Goal: Task Accomplishment & Management: Manage account settings

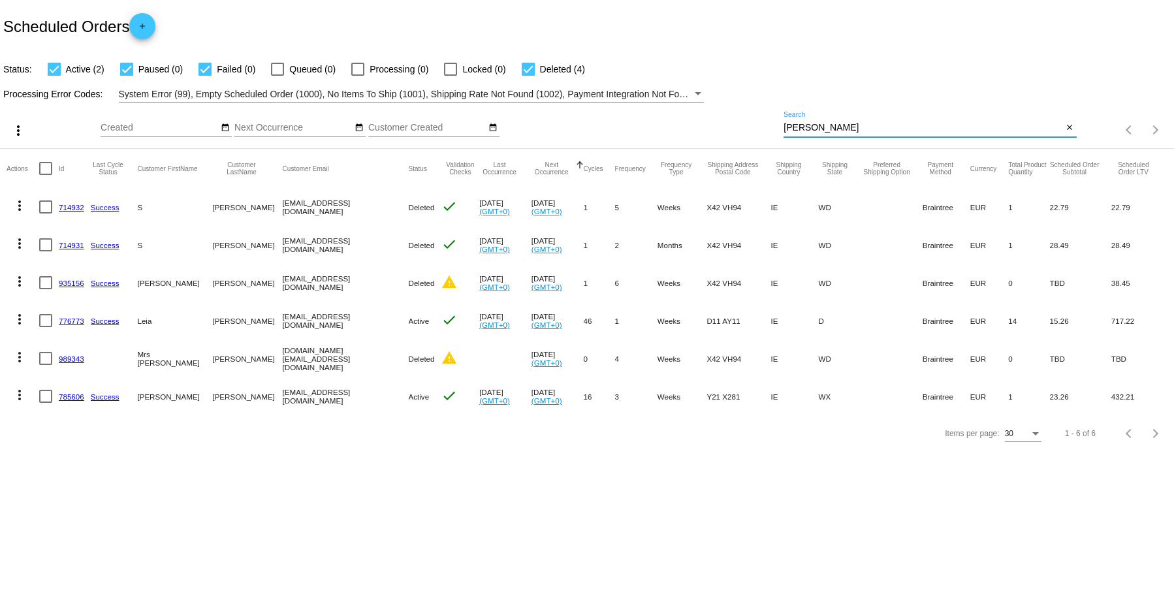
drag, startPoint x: 823, startPoint y: 130, endPoint x: 712, endPoint y: 119, distance: 111.5
click at [712, 119] on div "more_vert Aug Jan Feb Mar Apr 1" at bounding box center [587, 125] width 1174 height 46
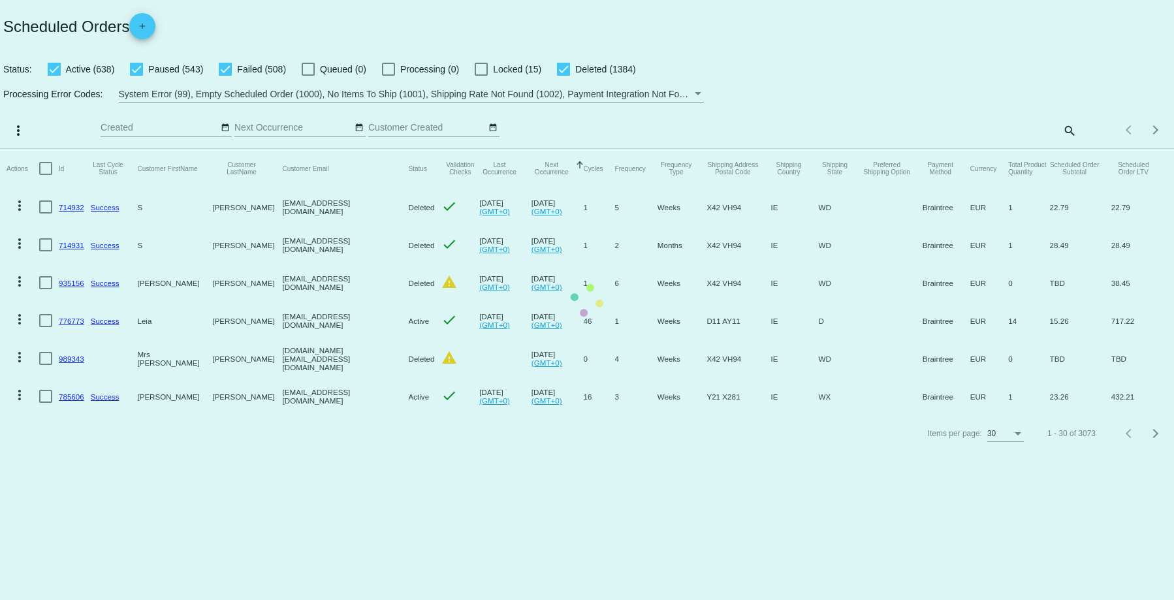
click at [1070, 149] on mat-table "Actions Id Last Cycle Status Customer FirstName Customer LastName Customer Emai…" at bounding box center [587, 282] width 1174 height 266
click at [1065, 149] on mat-table "Actions Id Last Cycle Status Customer FirstName Customer LastName Customer Emai…" at bounding box center [587, 282] width 1174 height 266
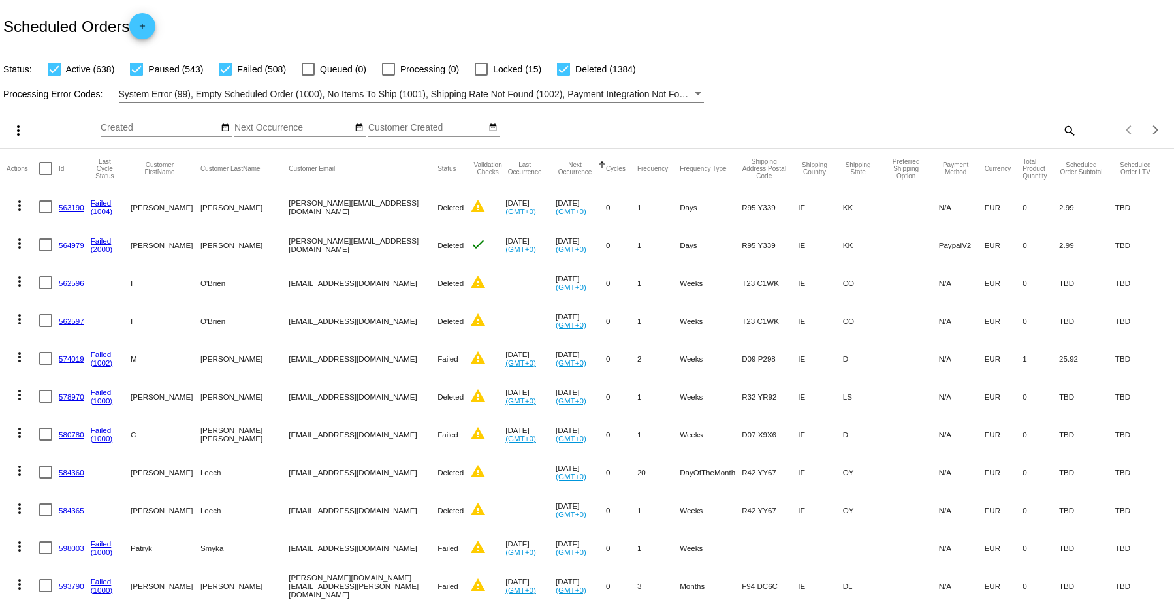
click at [1061, 131] on mat-icon "search" at bounding box center [1069, 130] width 16 height 20
click at [880, 141] on div "Search" at bounding box center [929, 130] width 292 height 37
click at [783, 123] on input "Search" at bounding box center [929, 128] width 292 height 10
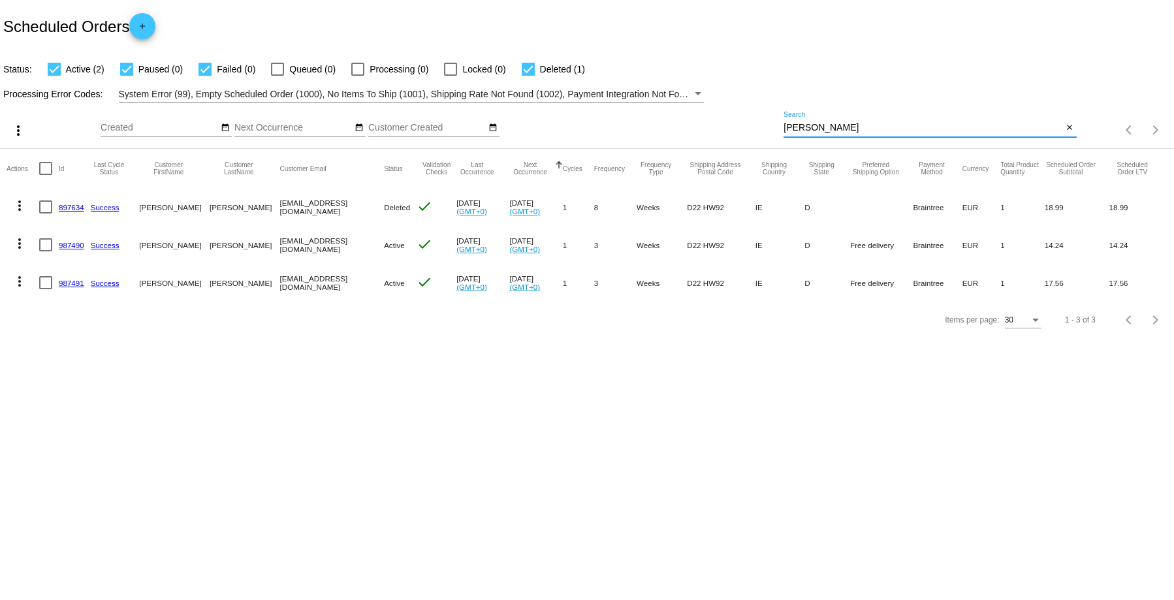
type input "belcher"
click at [71, 285] on link "987491" at bounding box center [71, 283] width 25 height 8
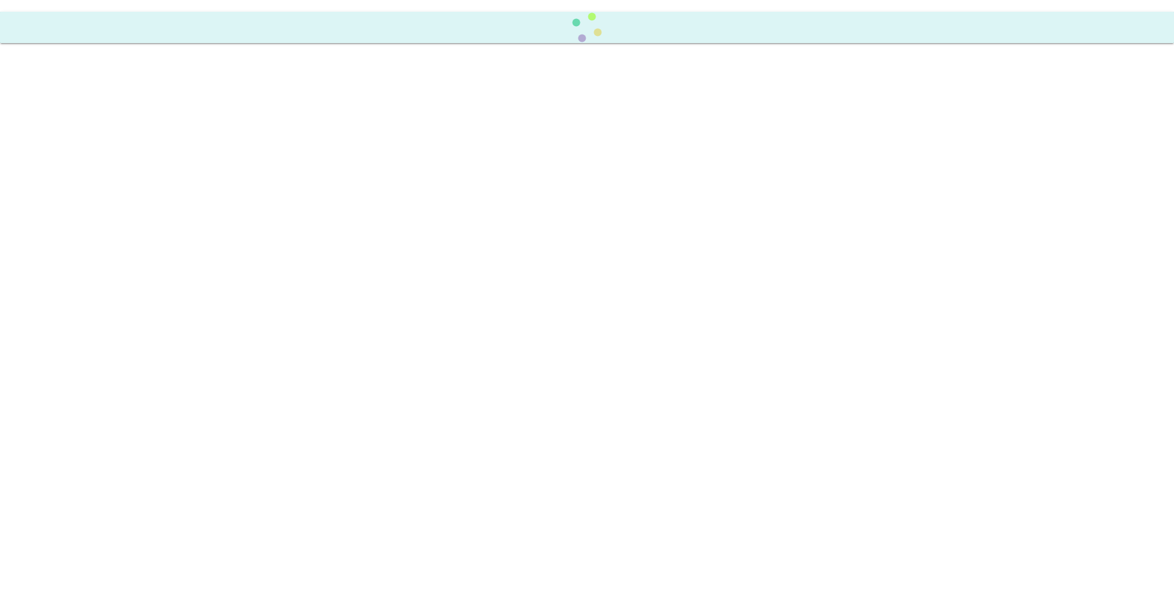
click at [71, 285] on body at bounding box center [587, 300] width 1174 height 600
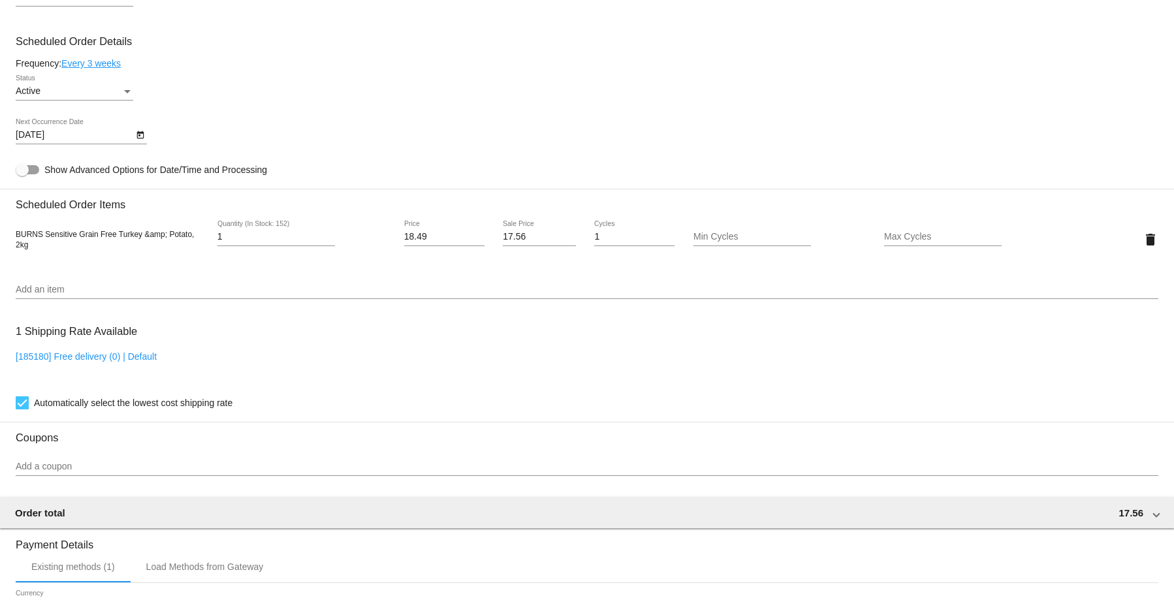
scroll to position [656, 0]
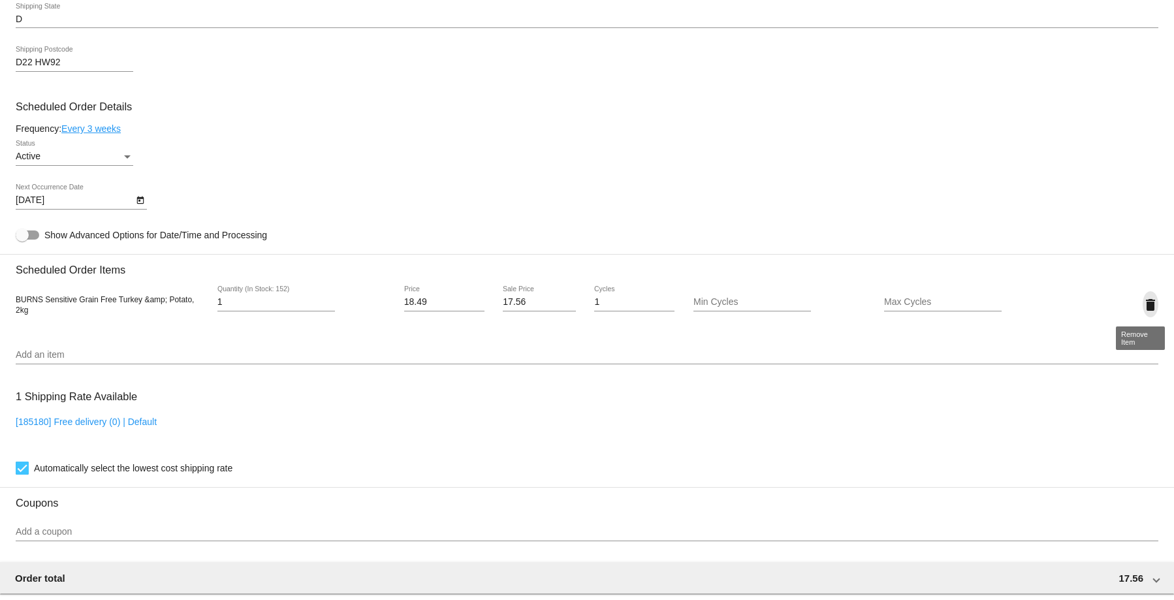
click at [1142, 304] on mat-icon "delete" at bounding box center [1150, 305] width 16 height 16
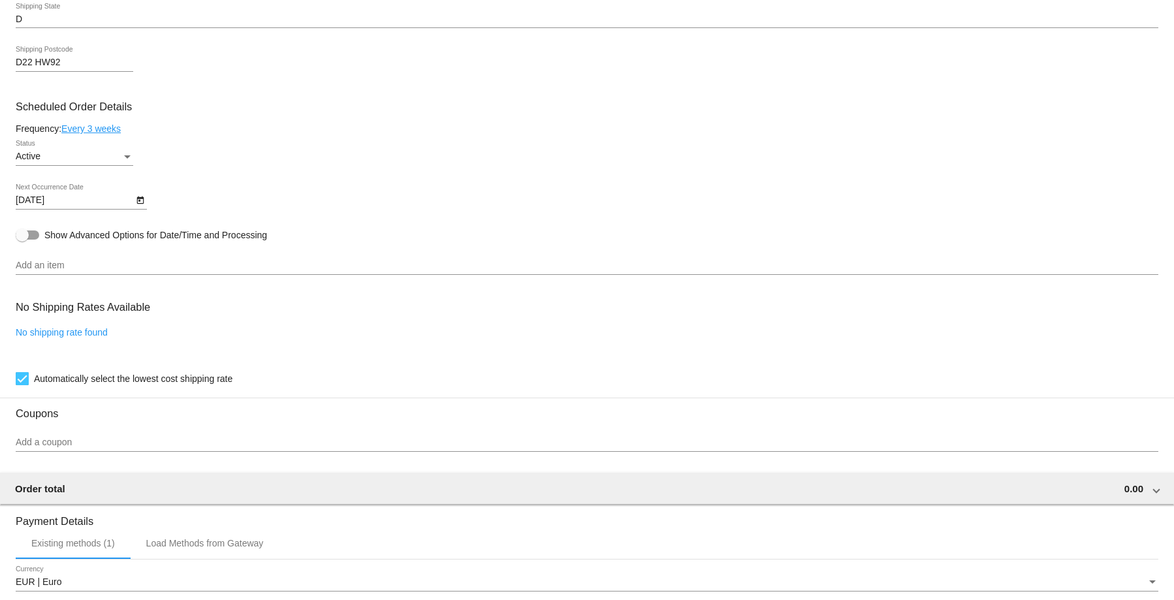
scroll to position [893, 0]
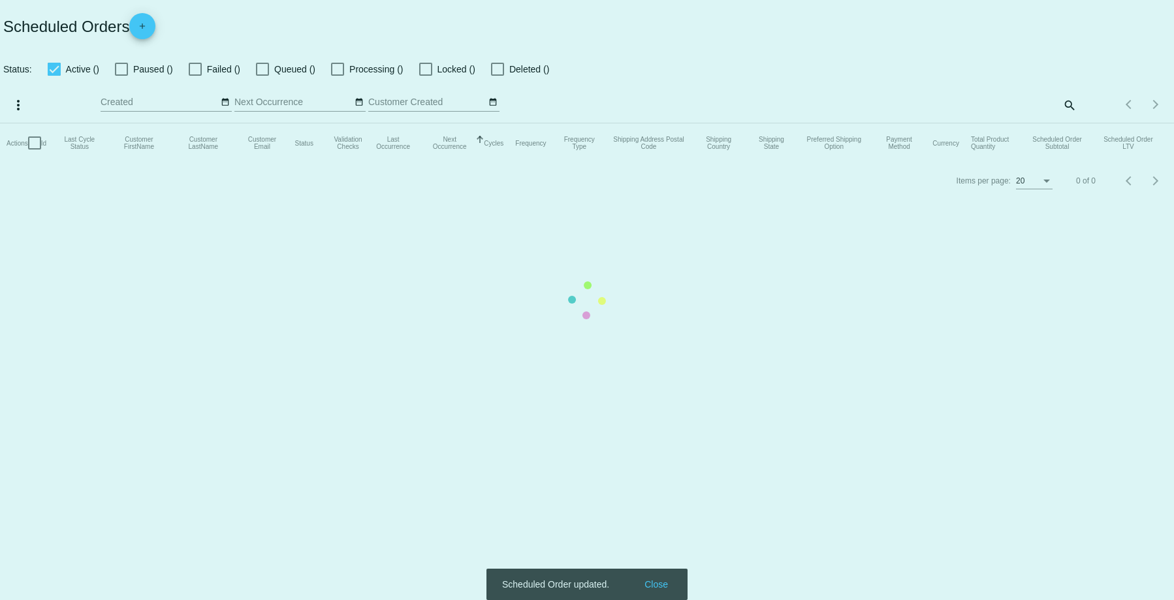
checkbox input "true"
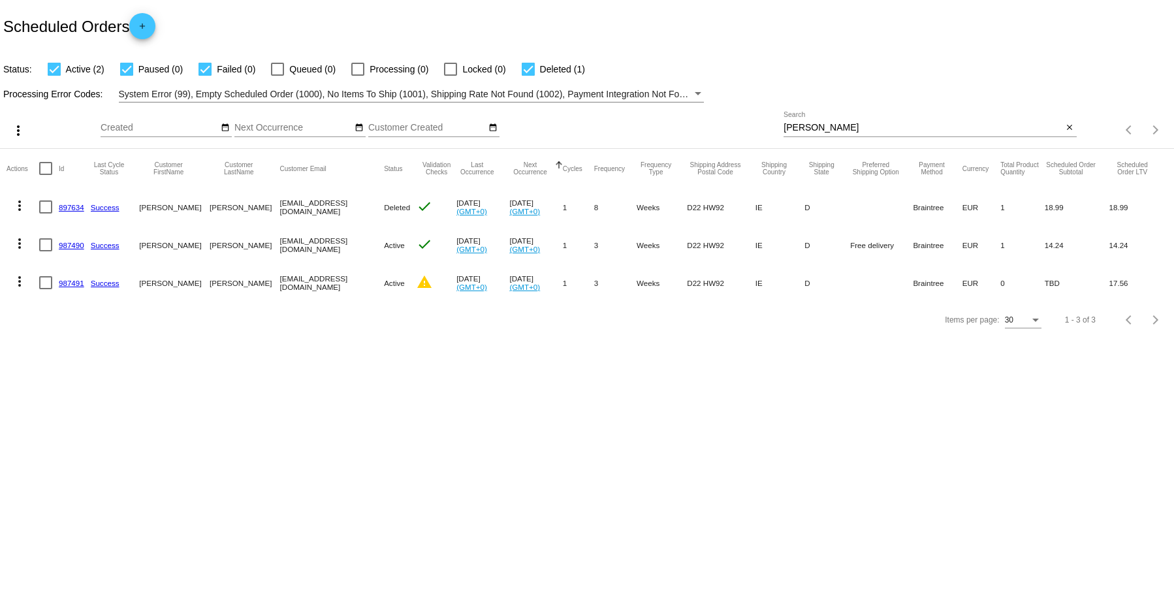
click at [74, 248] on link "987490" at bounding box center [71, 245] width 25 height 8
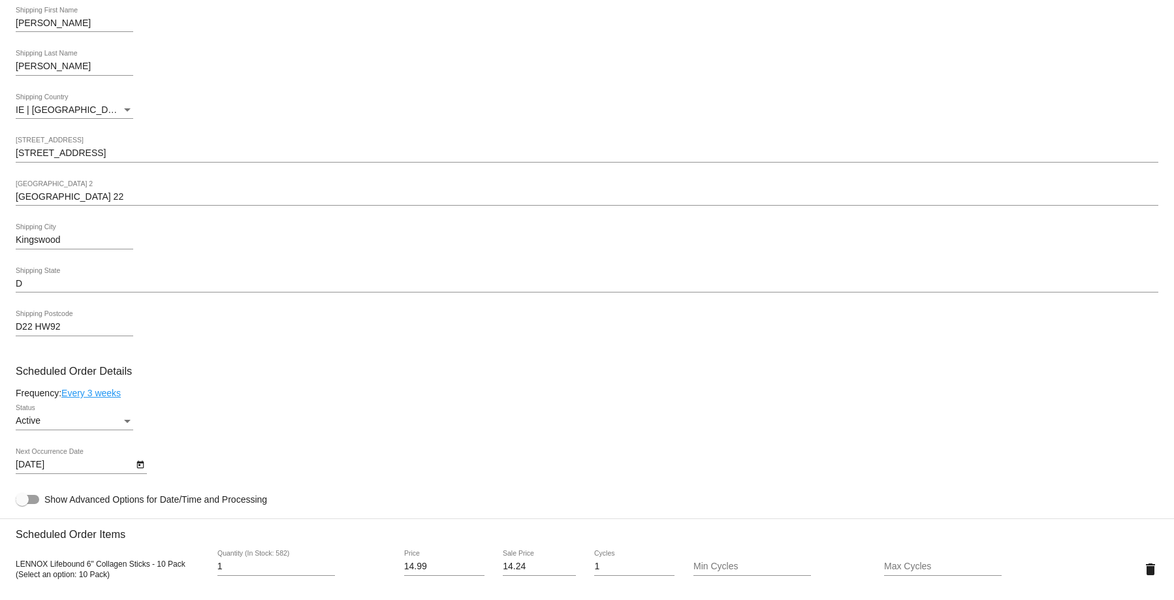
scroll to position [457, 0]
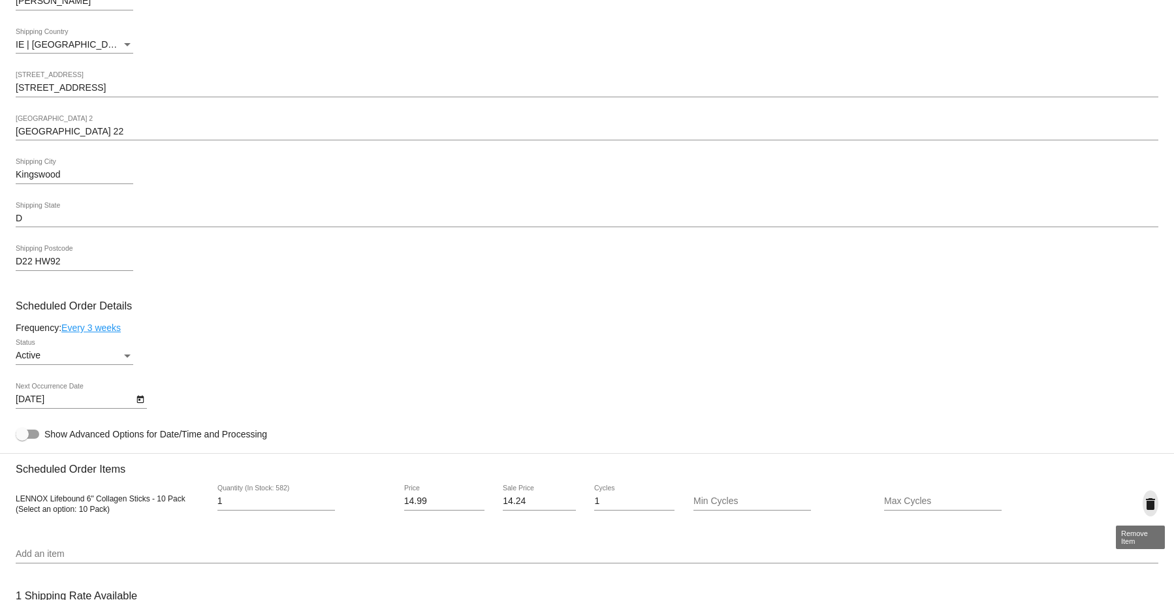
click at [1142, 507] on mat-icon "delete" at bounding box center [1150, 504] width 16 height 16
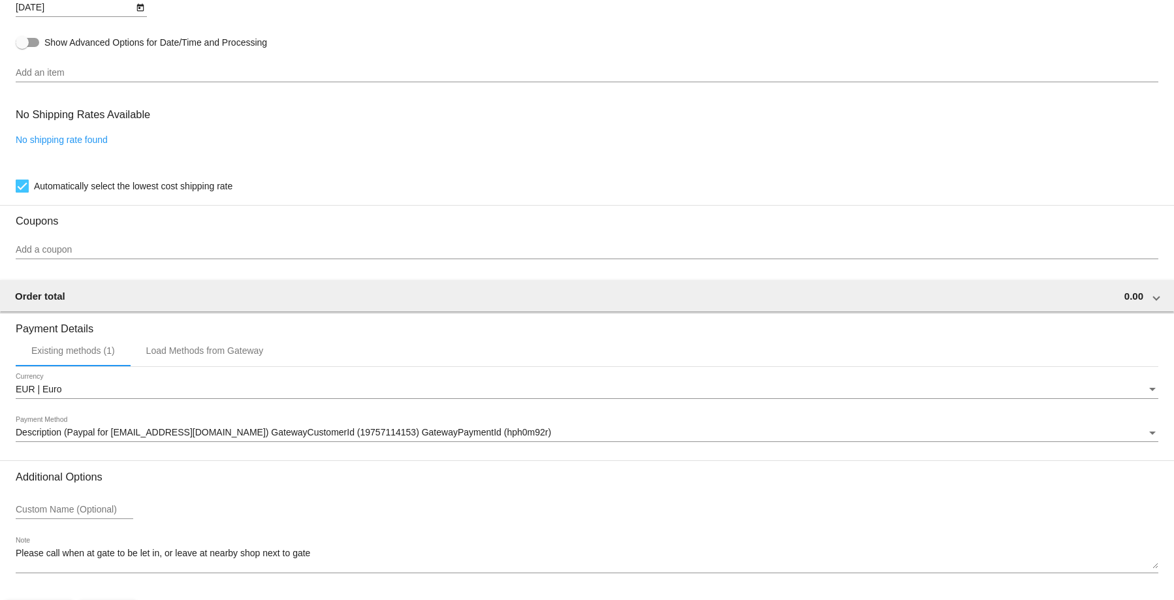
scroll to position [893, 0]
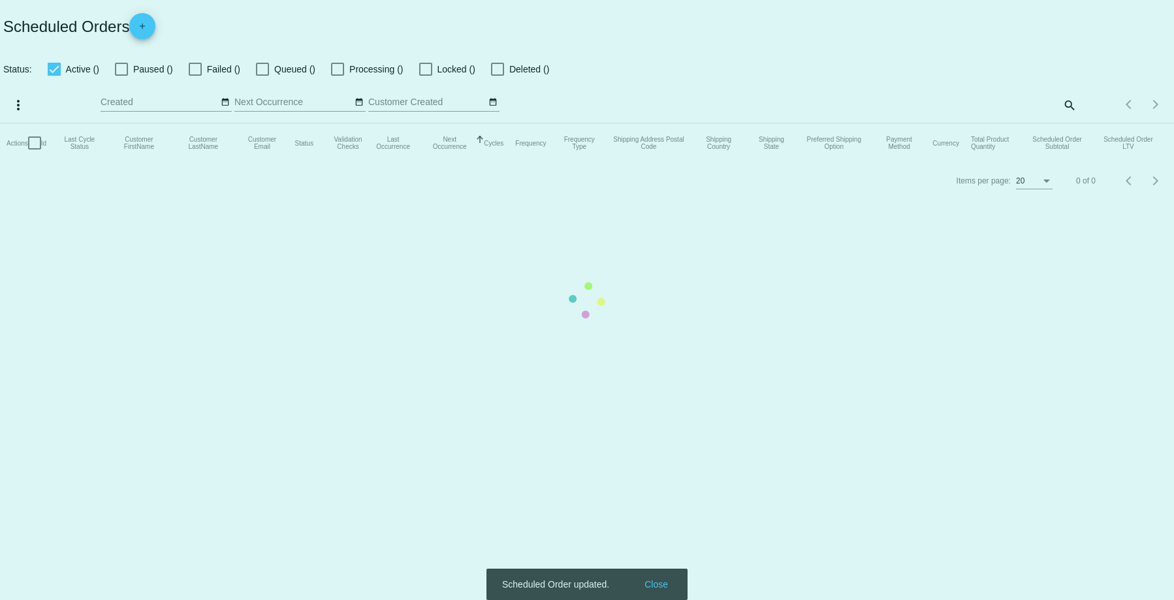
checkbox input "true"
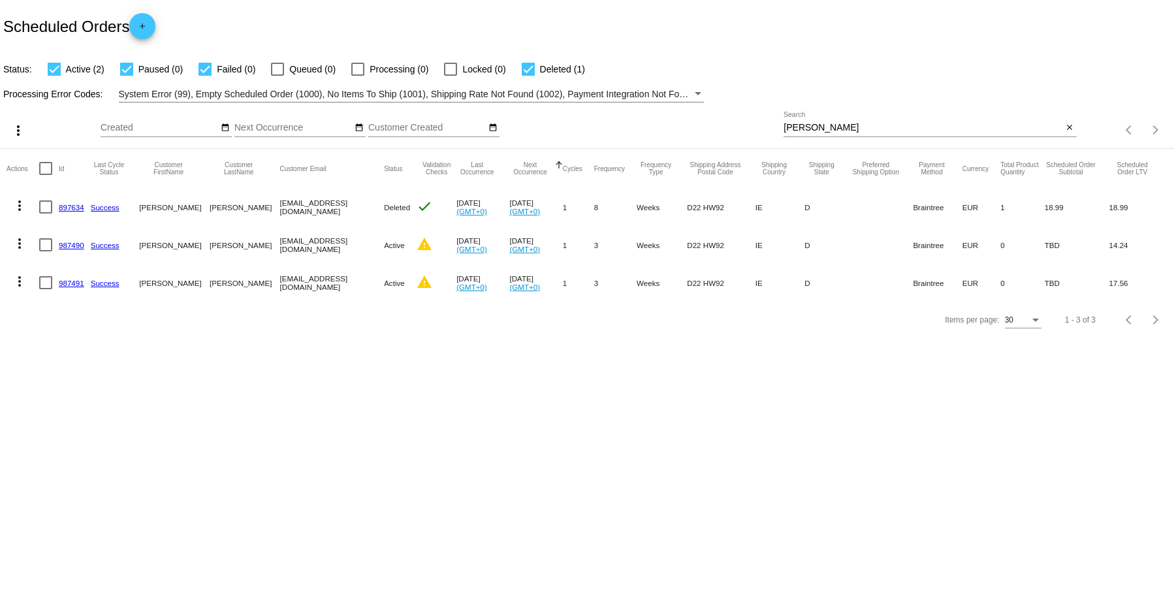
click at [20, 281] on mat-icon "more_vert" at bounding box center [20, 282] width 16 height 16
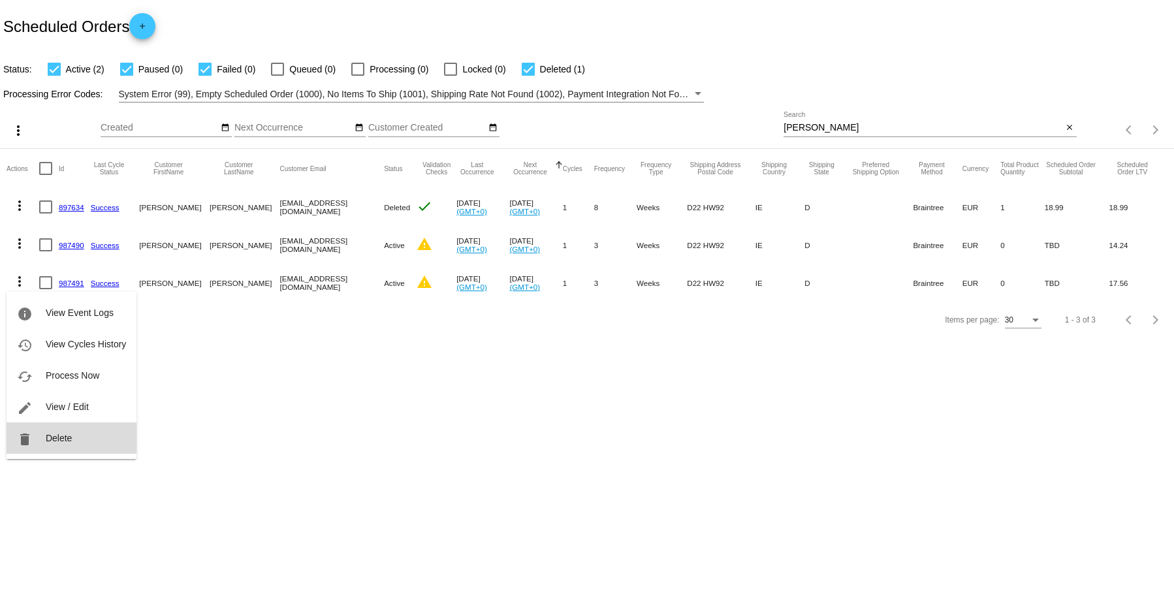
drag, startPoint x: 61, startPoint y: 435, endPoint x: 57, endPoint y: 428, distance: 8.5
click at [57, 428] on button "delete Delete" at bounding box center [72, 437] width 130 height 31
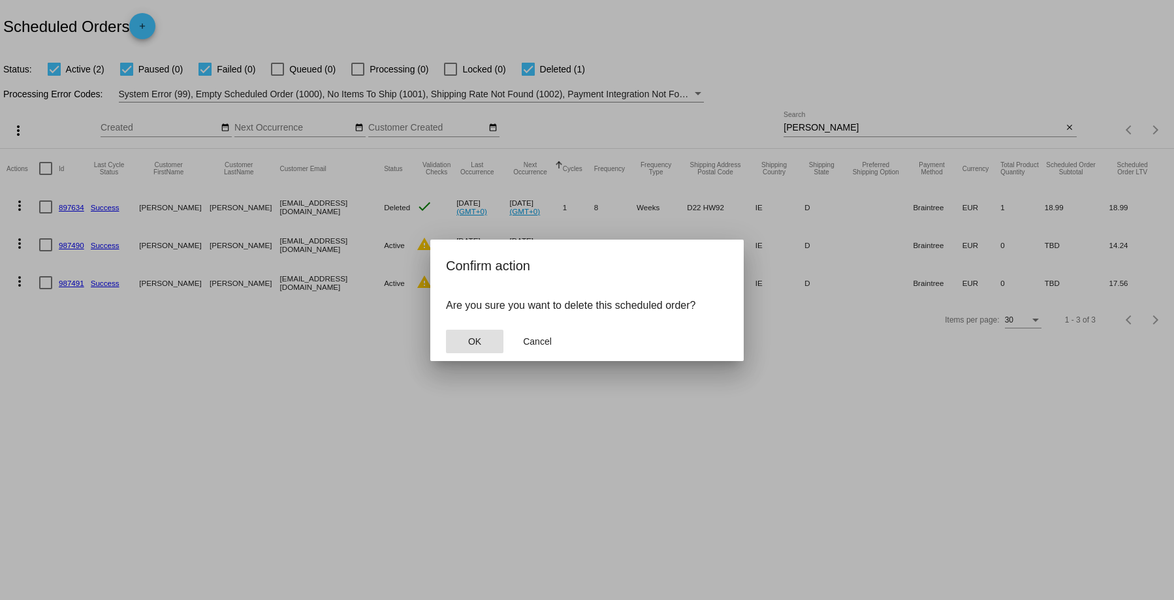
click at [466, 343] on button "OK" at bounding box center [474, 342] width 57 height 24
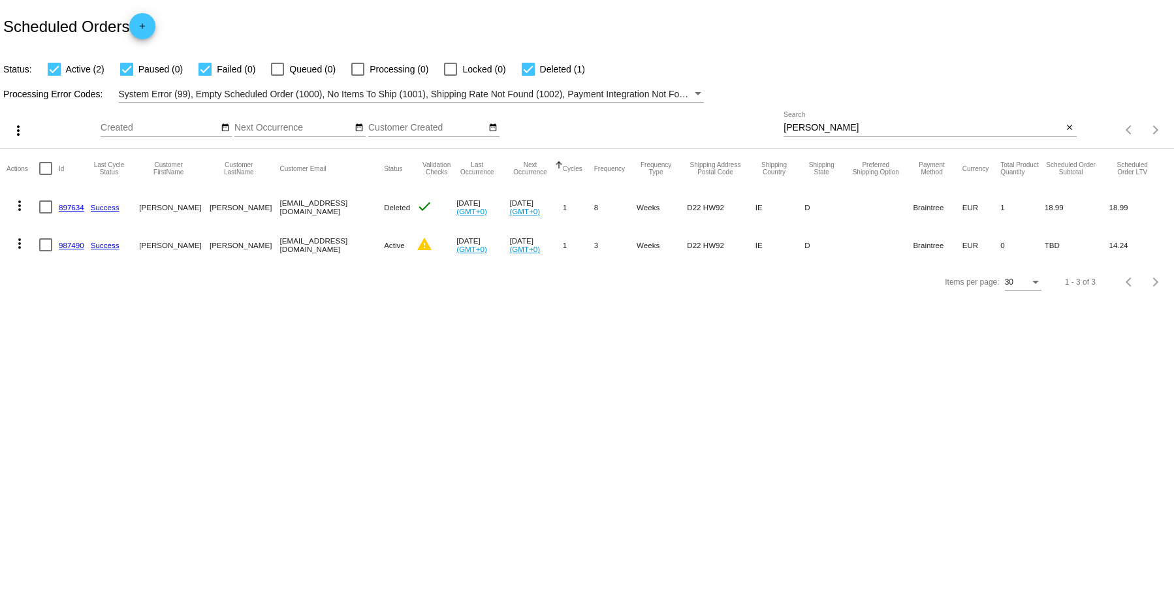
click at [19, 240] on mat-icon "more_vert" at bounding box center [20, 244] width 16 height 16
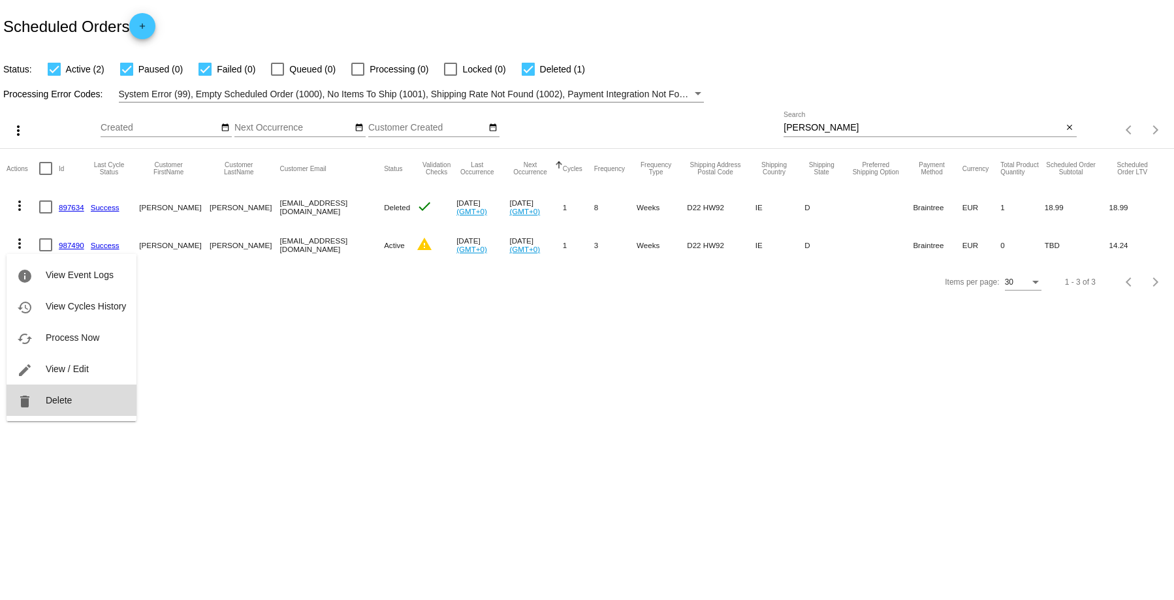
click at [50, 399] on span "Delete" at bounding box center [59, 400] width 26 height 10
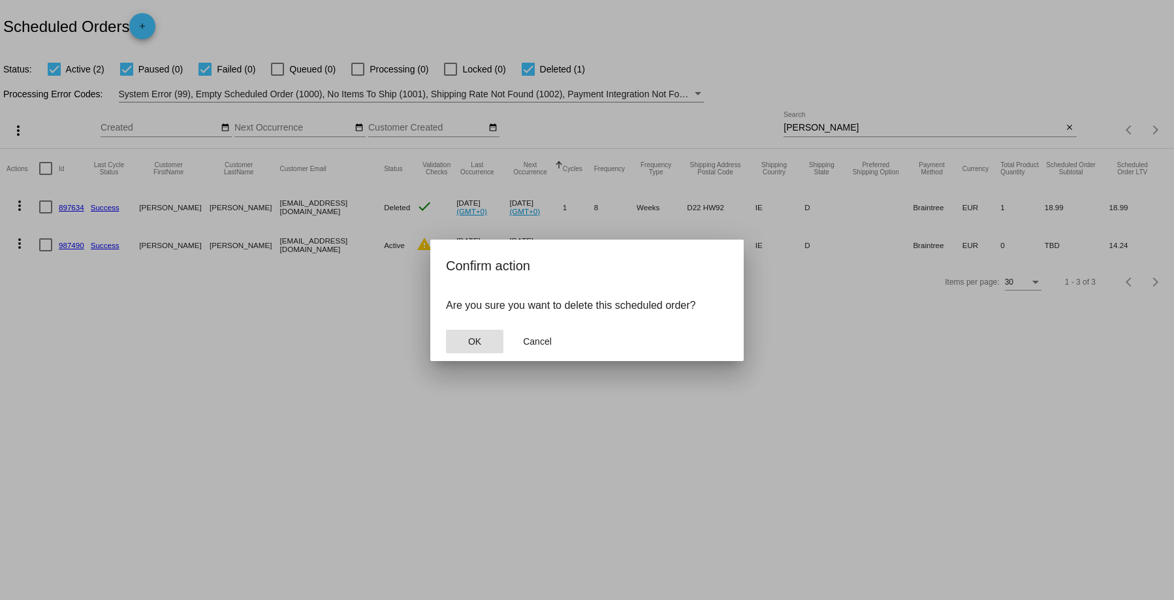
click at [468, 345] on span "OK" at bounding box center [474, 341] width 13 height 10
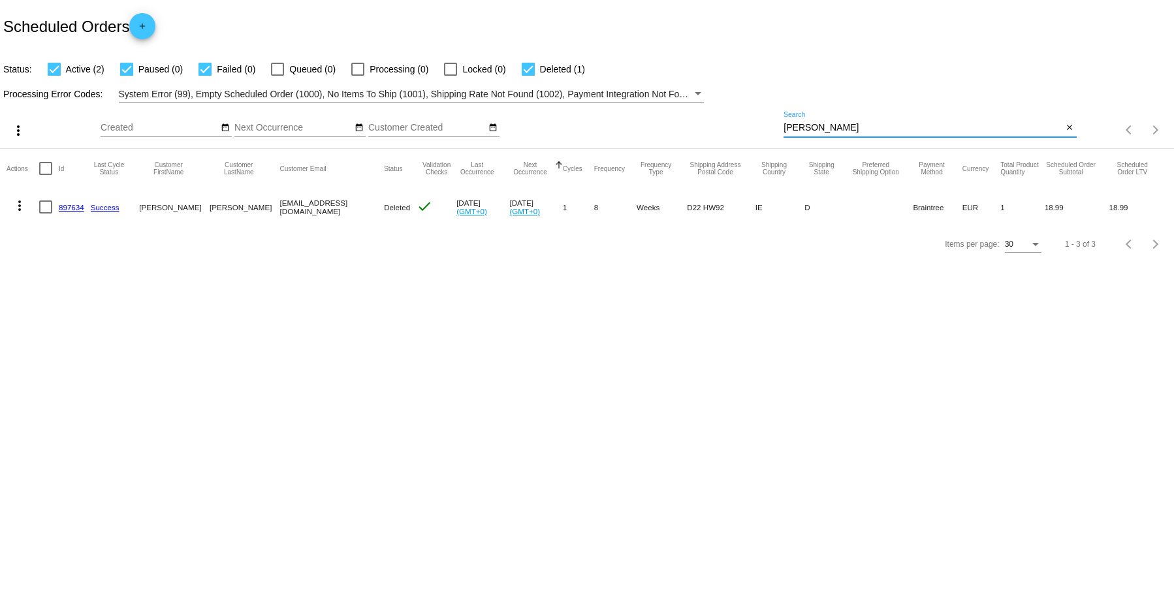
drag, startPoint x: 845, startPoint y: 131, endPoint x: 740, endPoint y: 110, distance: 107.7
click at [742, 111] on div "more_vert Aug Jan Feb Mar Apr 1" at bounding box center [587, 125] width 1174 height 46
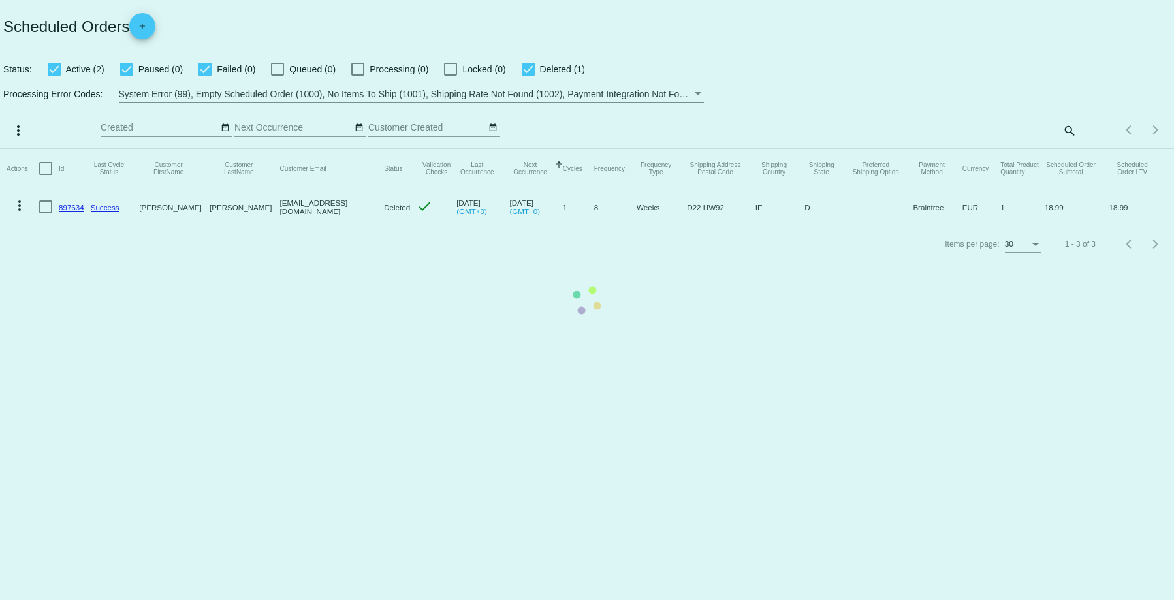
click at [1070, 149] on mat-table "Actions Id Last Cycle Status Customer FirstName Customer LastName Customer Emai…" at bounding box center [587, 187] width 1174 height 77
click at [1065, 149] on mat-table "Actions Id Last Cycle Status Customer FirstName Customer LastName Customer Emai…" at bounding box center [587, 187] width 1174 height 77
click at [971, 149] on mat-table "Actions Id Last Cycle Status Customer FirstName Customer LastName Customer Emai…" at bounding box center [587, 187] width 1174 height 77
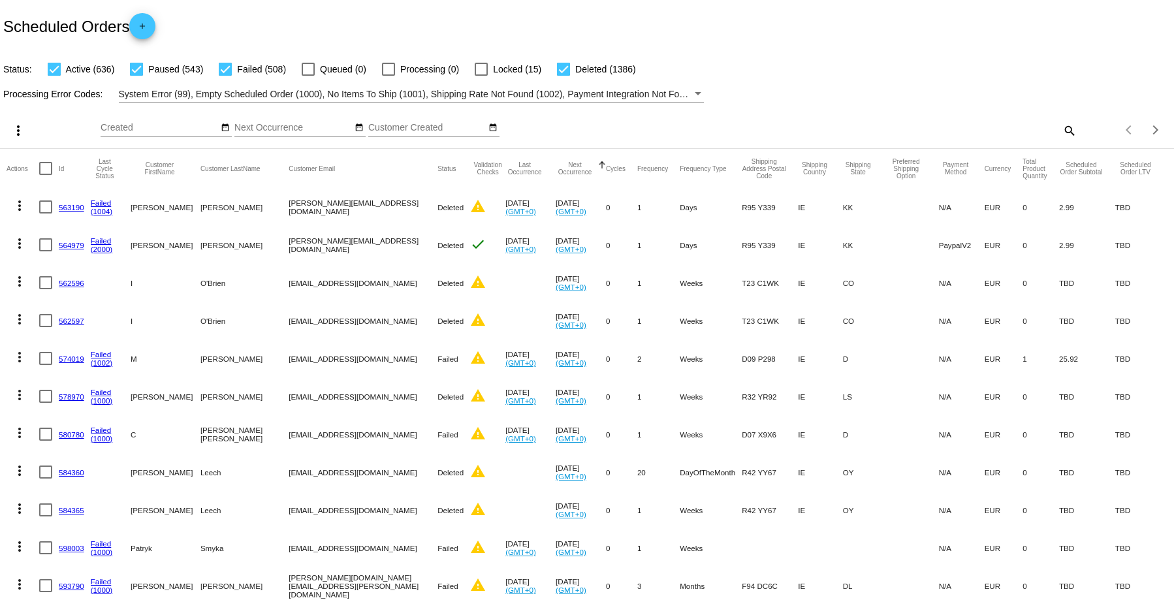
click at [1061, 131] on mat-icon "search" at bounding box center [1069, 130] width 16 height 20
click at [1061, 129] on mat-icon "search" at bounding box center [1069, 130] width 16 height 20
click at [797, 125] on input "Search" at bounding box center [929, 128] width 292 height 10
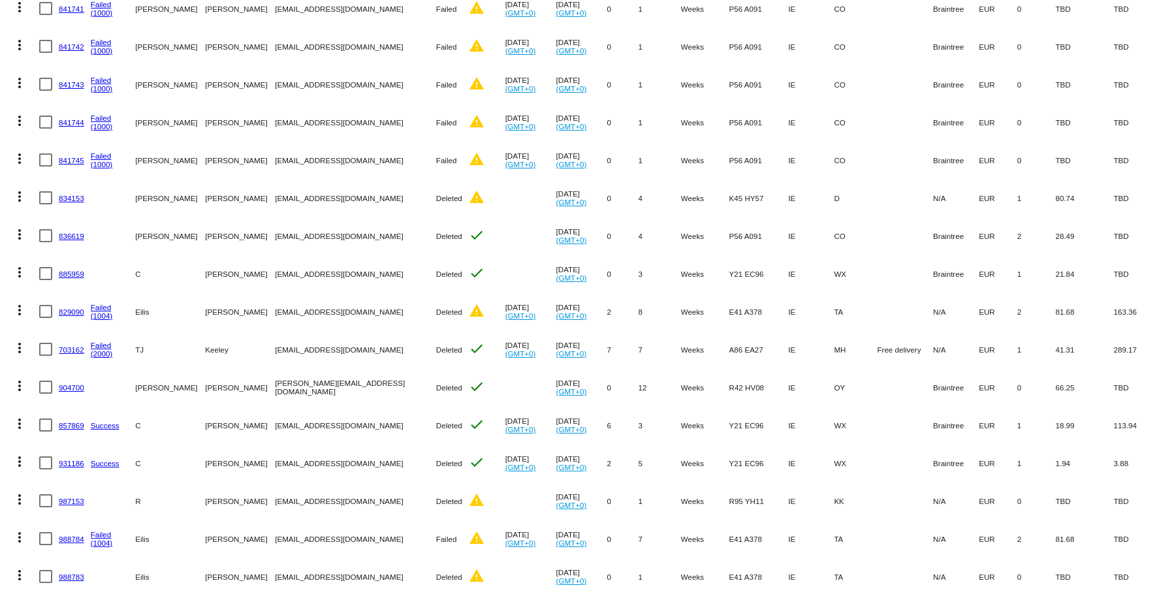
scroll to position [770, 0]
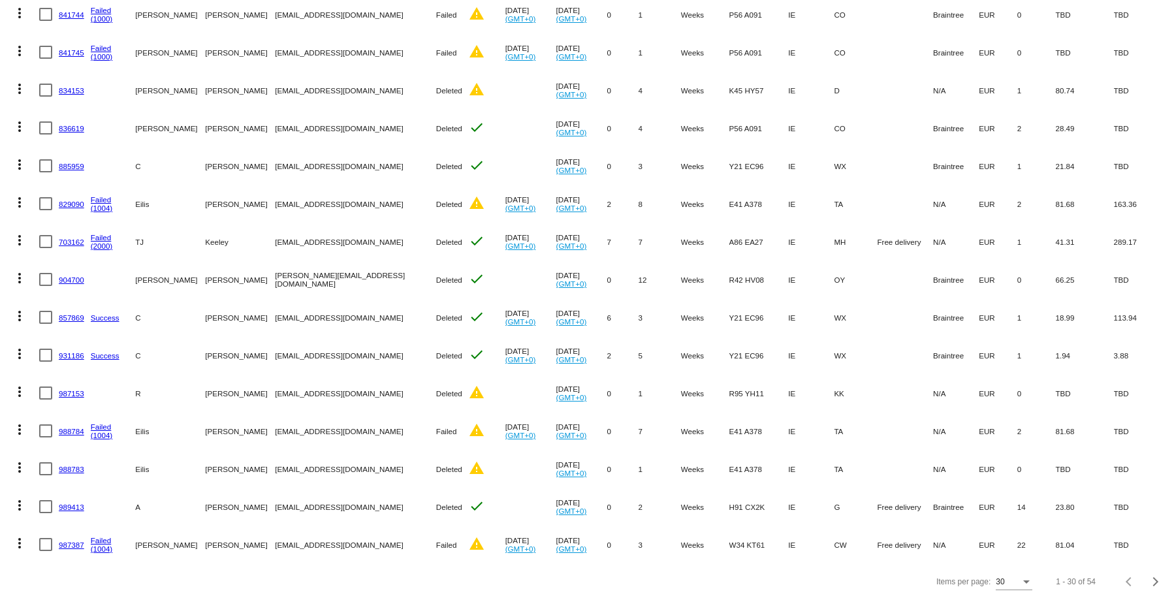
type input "[PERSON_NAME]"
click at [67, 541] on link "987387" at bounding box center [71, 545] width 25 height 8
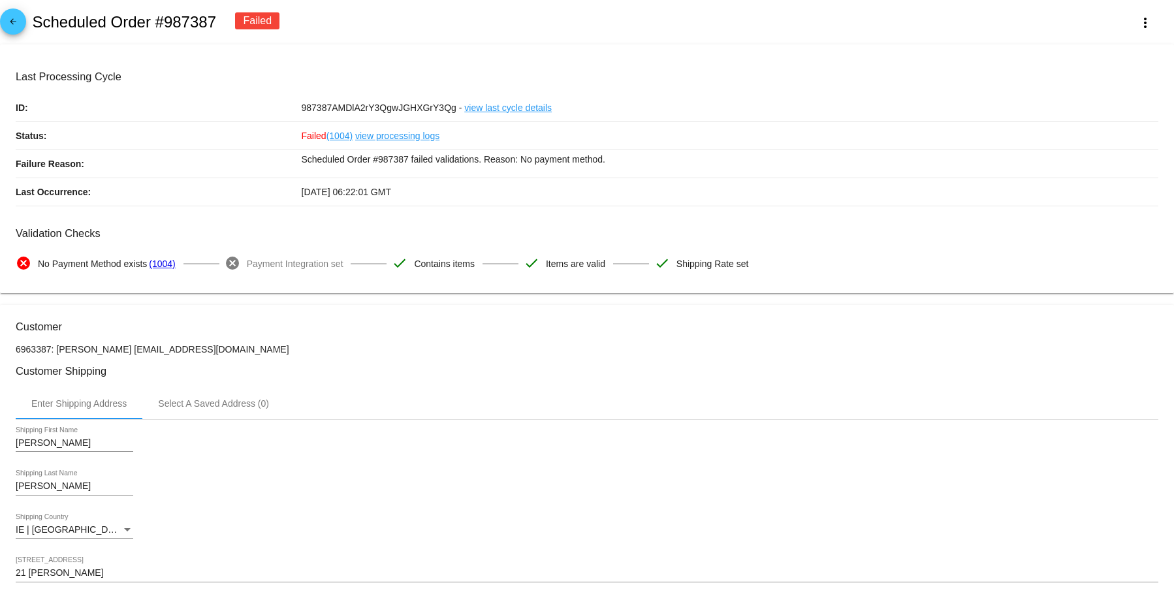
click at [379, 136] on link "view processing logs" at bounding box center [397, 135] width 84 height 27
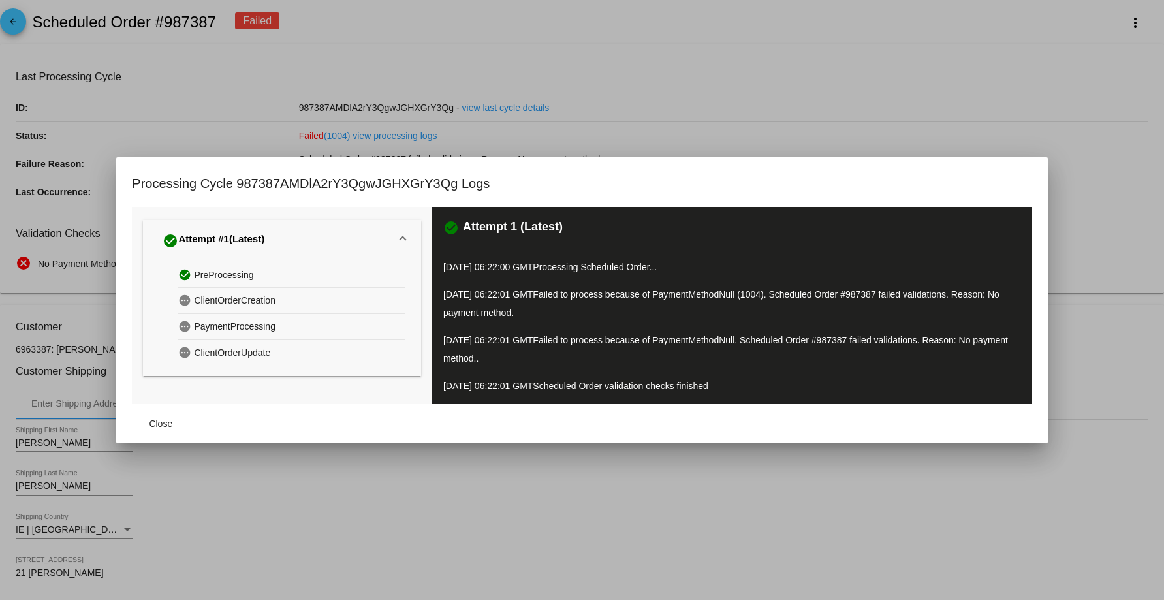
click at [620, 131] on div at bounding box center [582, 300] width 1164 height 600
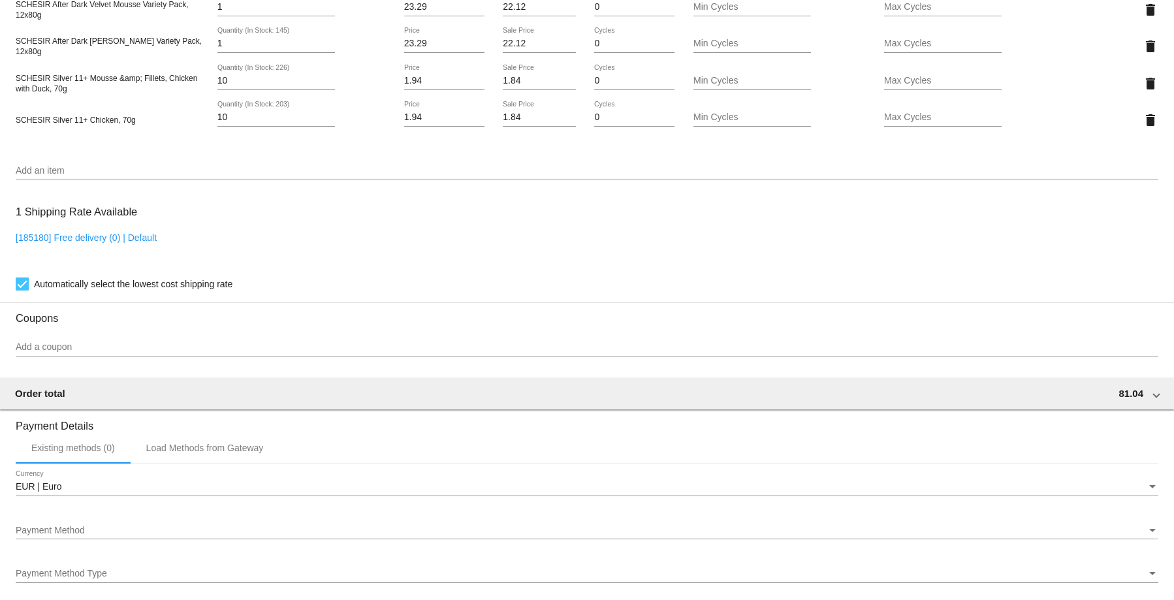
scroll to position [1110, 0]
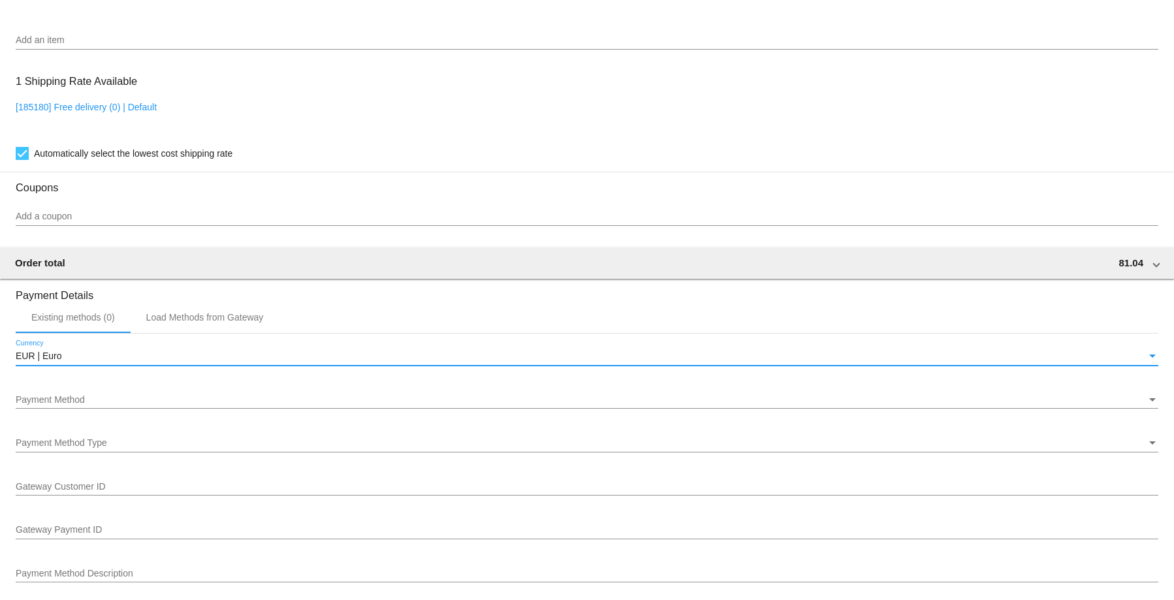
click at [157, 355] on div "EUR | Euro" at bounding box center [581, 356] width 1131 height 10
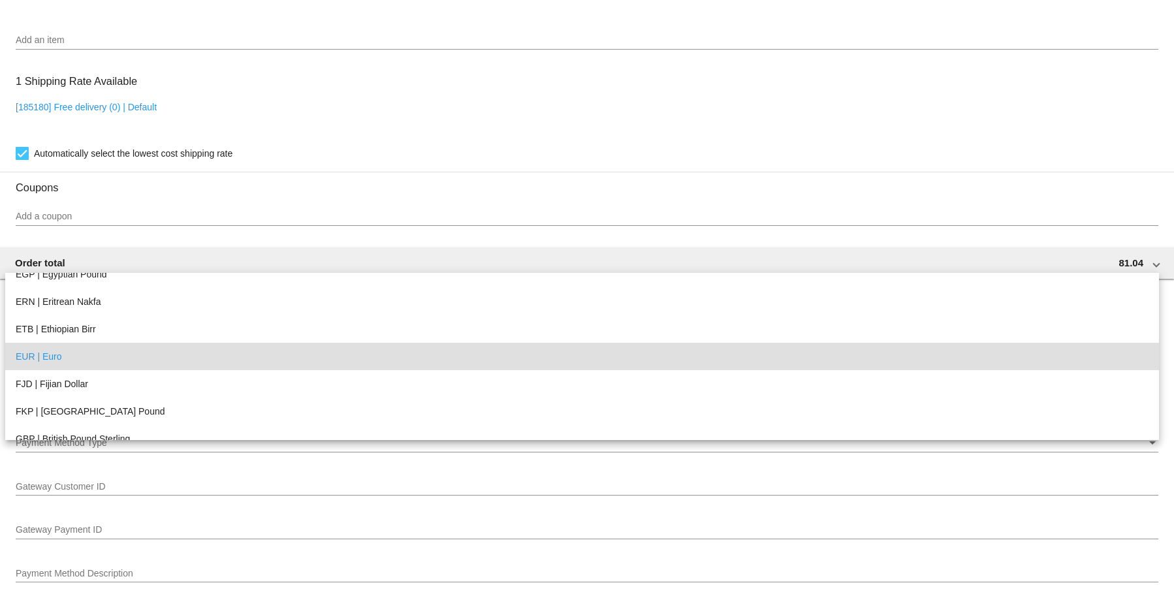
scroll to position [1349, 0]
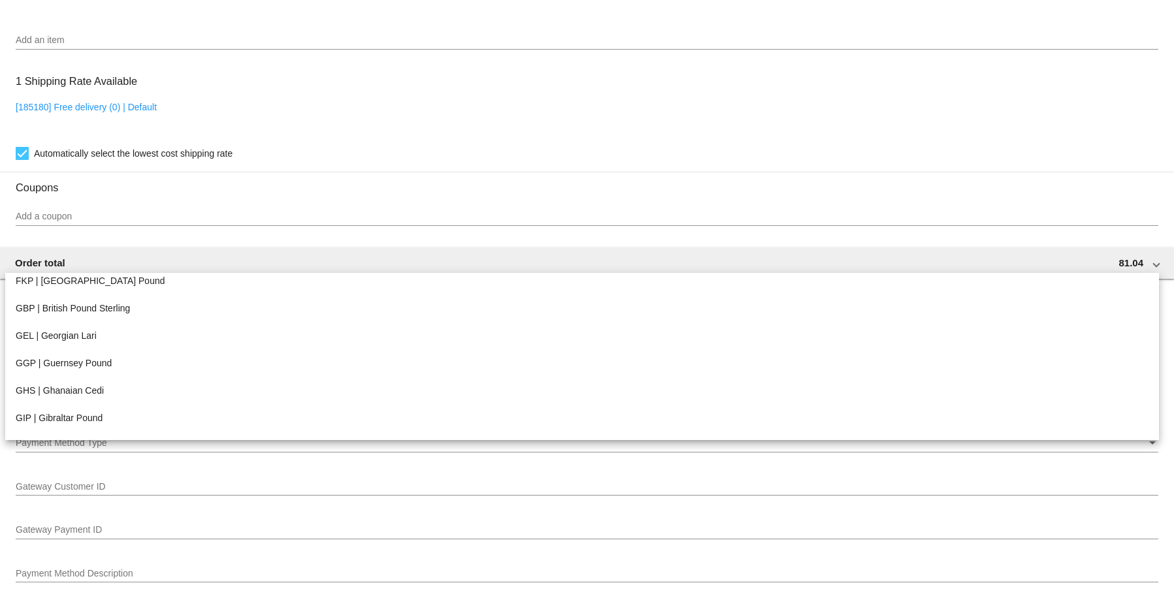
click at [324, 225] on div at bounding box center [587, 300] width 1174 height 600
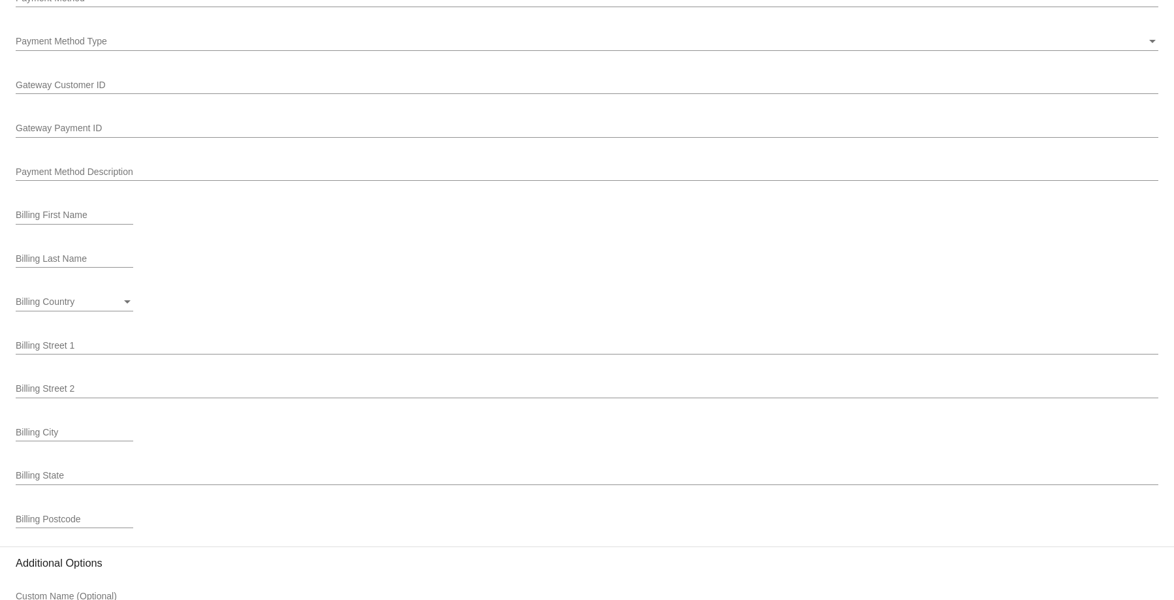
scroll to position [1642, 0]
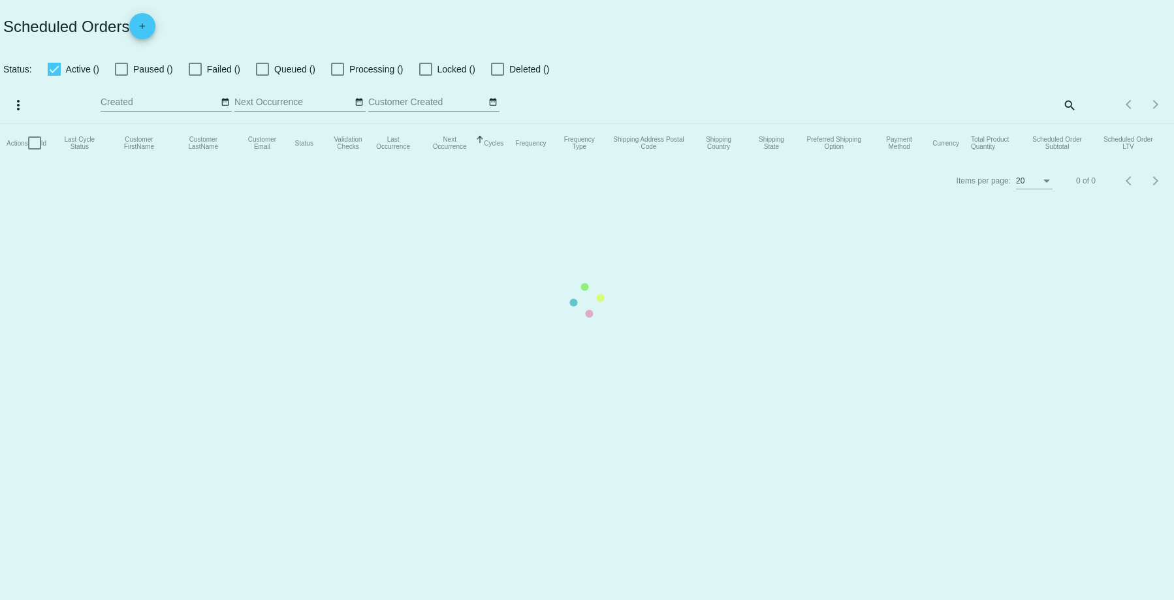
checkbox input "true"
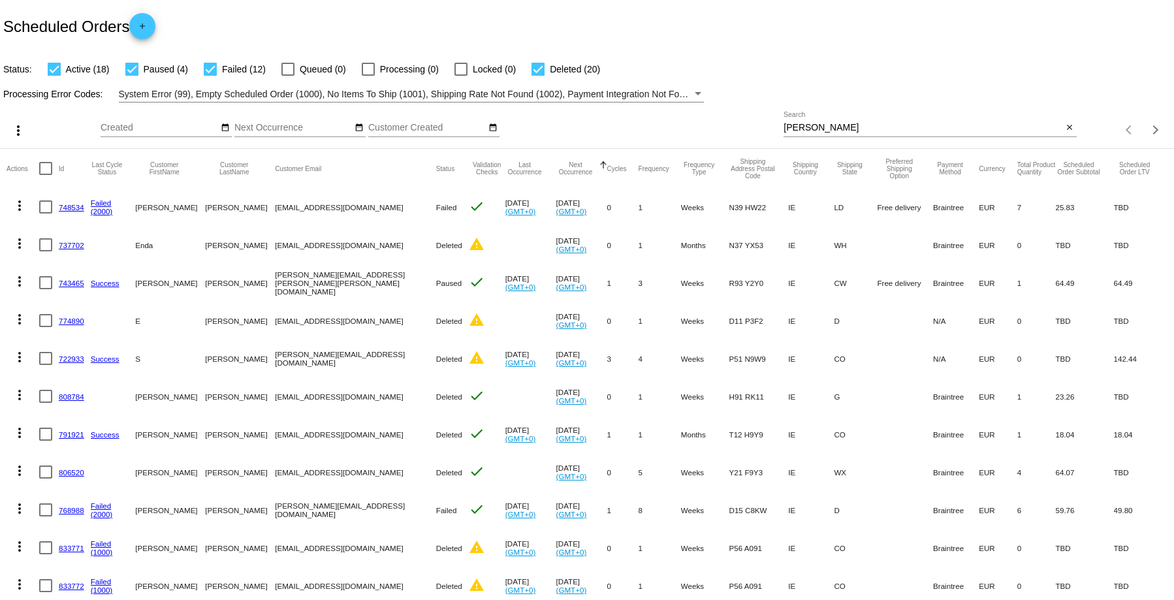
click at [70, 586] on link "833772" at bounding box center [71, 586] width 25 height 8
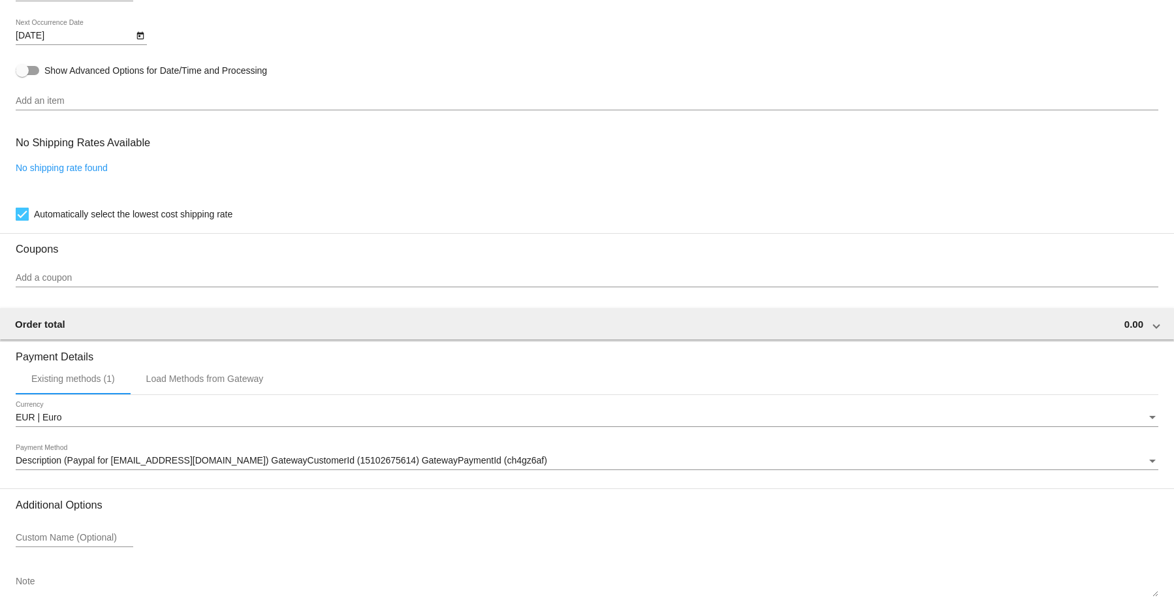
scroll to position [921, 0]
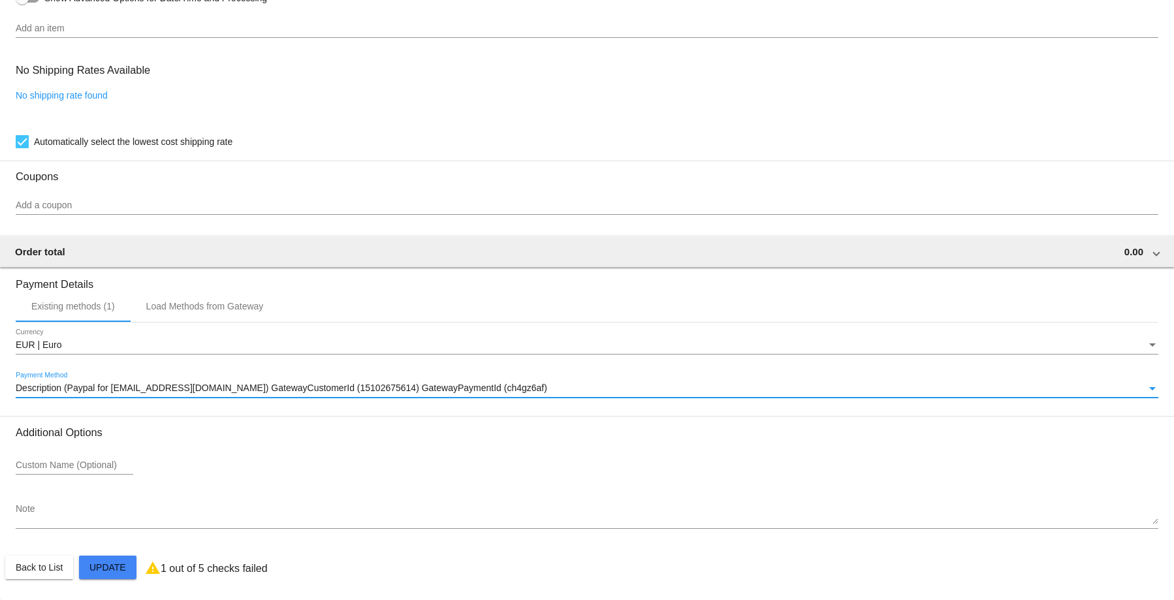
click at [1146, 385] on div "Payment Method" at bounding box center [1152, 388] width 12 height 10
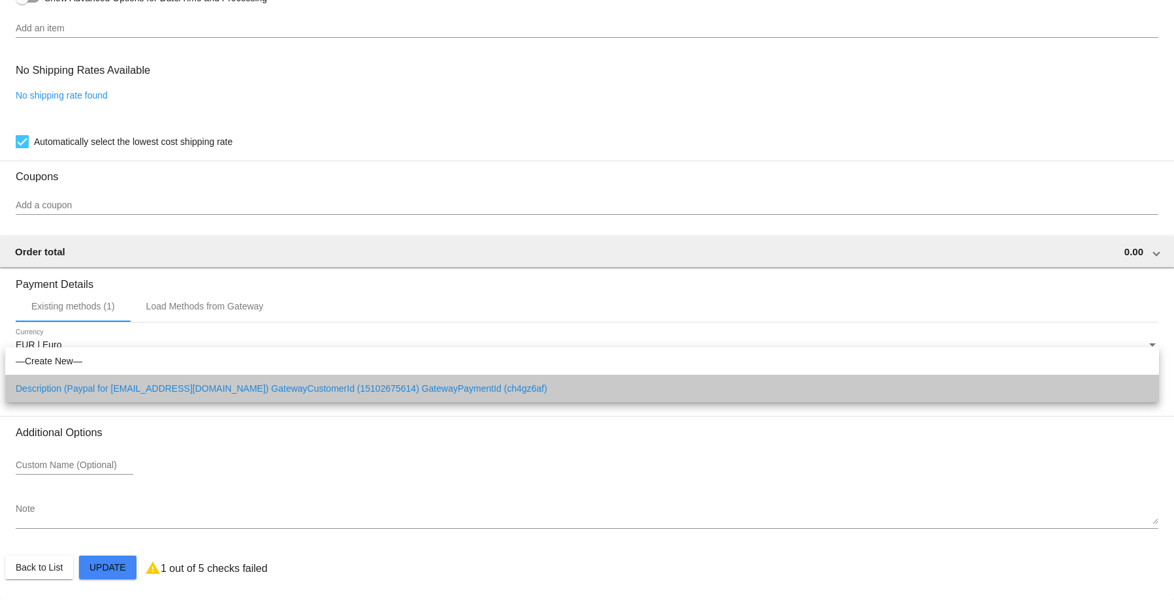
click at [529, 393] on span "Description (Paypal for [EMAIL_ADDRESS][DOMAIN_NAME]) GatewayCustomerId (151026…" at bounding box center [582, 388] width 1133 height 27
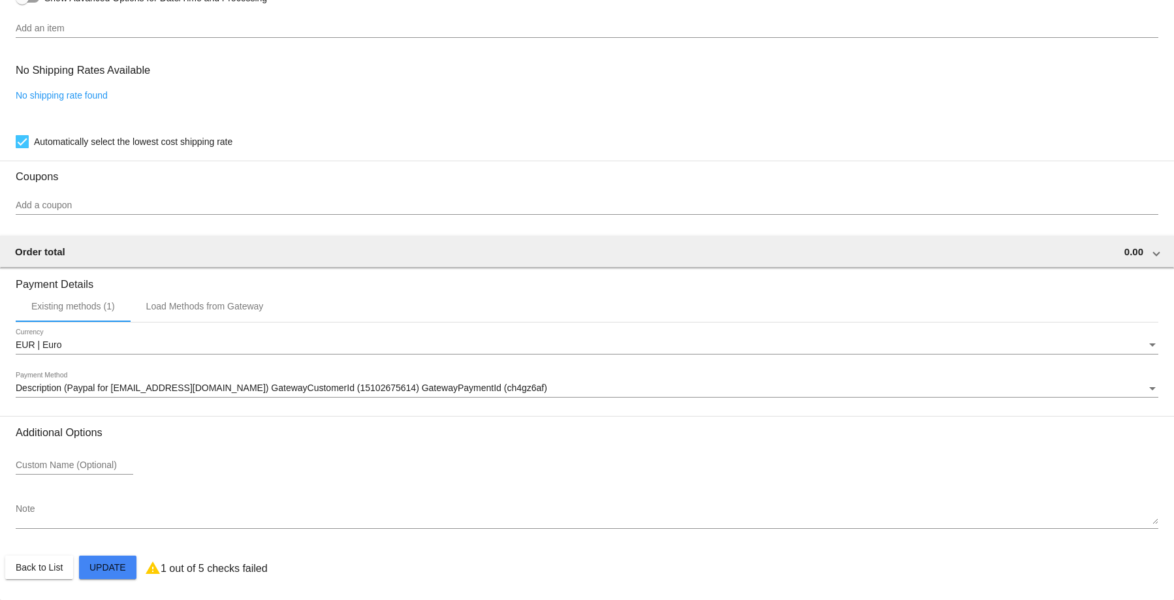
drag, startPoint x: 530, startPoint y: 392, endPoint x: 259, endPoint y: 356, distance: 274.0
click at [259, 356] on div "EUR | Euro Currency Description (Paypal for [EMAIL_ADDRESS][DOMAIN_NAME]) Gatew…" at bounding box center [587, 369] width 1142 height 93
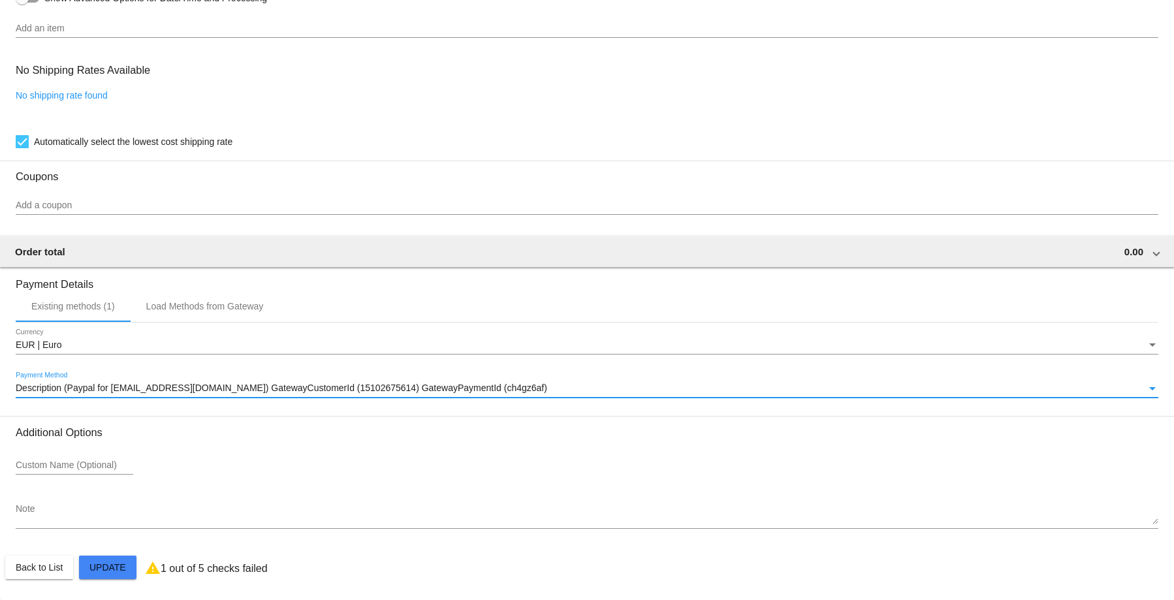
drag, startPoint x: 232, startPoint y: 386, endPoint x: 197, endPoint y: 386, distance: 35.3
click at [197, 386] on span "Description (Paypal for [EMAIL_ADDRESS][DOMAIN_NAME]) GatewayCustomerId (151026…" at bounding box center [281, 388] width 531 height 10
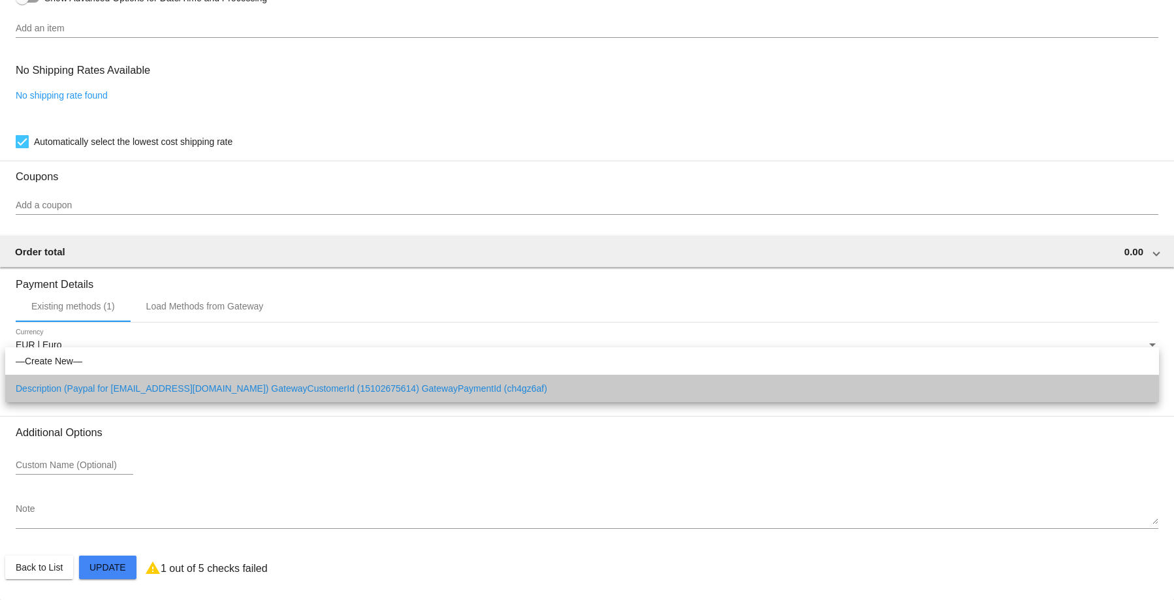
click at [174, 387] on span "Description (Paypal for [EMAIL_ADDRESS][DOMAIN_NAME]) GatewayCustomerId (151026…" at bounding box center [582, 388] width 1133 height 27
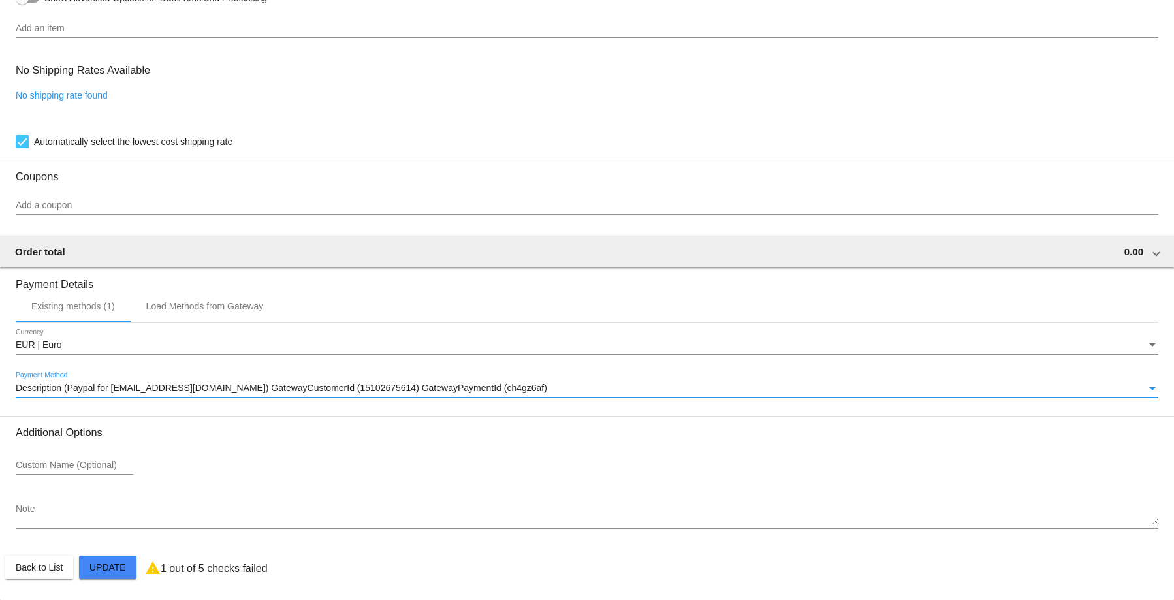
click at [1149, 388] on div "Payment Method" at bounding box center [1152, 388] width 7 height 3
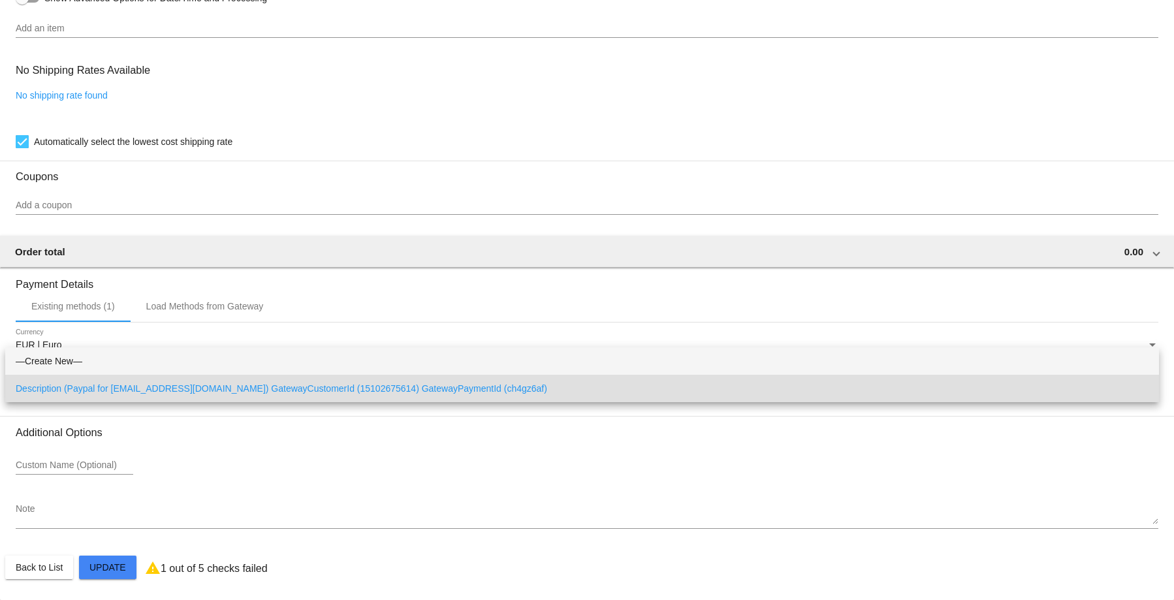
click at [63, 361] on span "—Create New—" at bounding box center [582, 360] width 1133 height 27
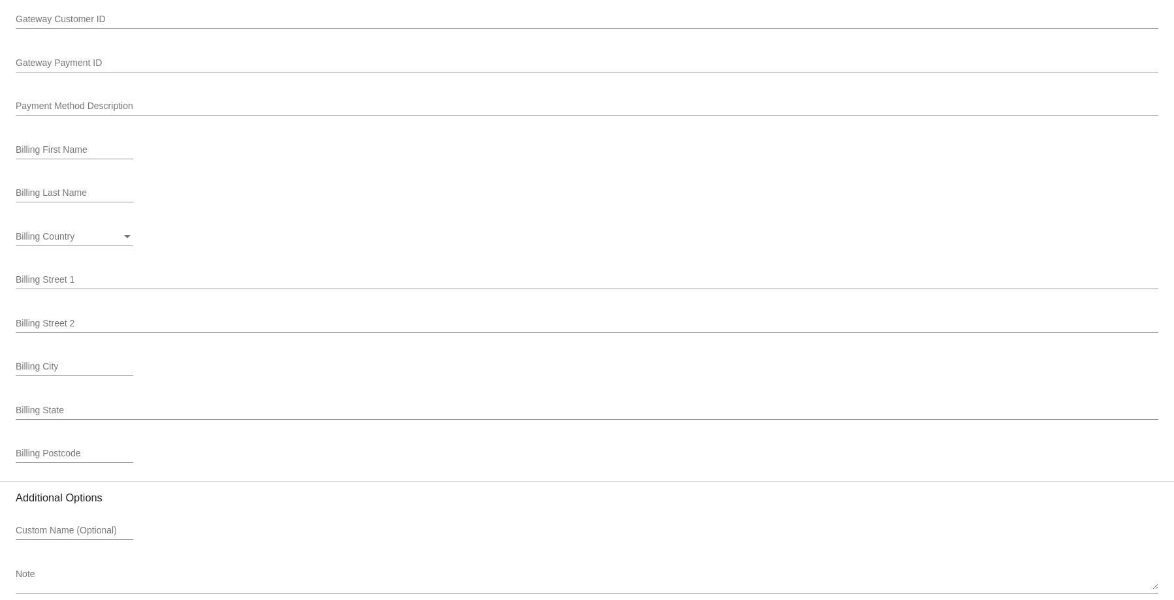
scroll to position [1442, 0]
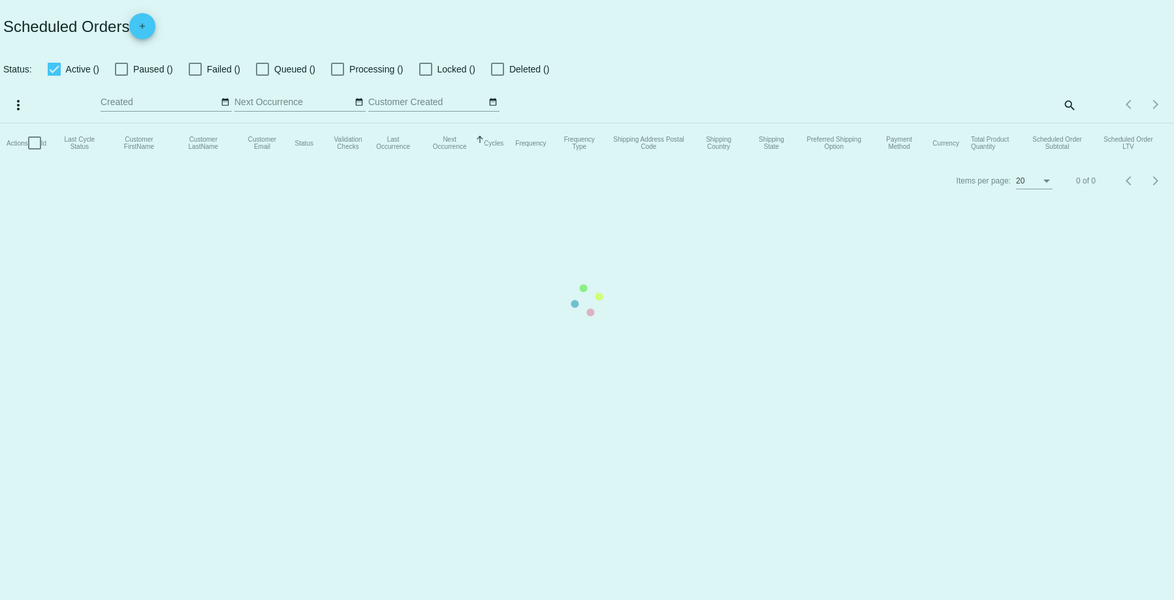
checkbox input "true"
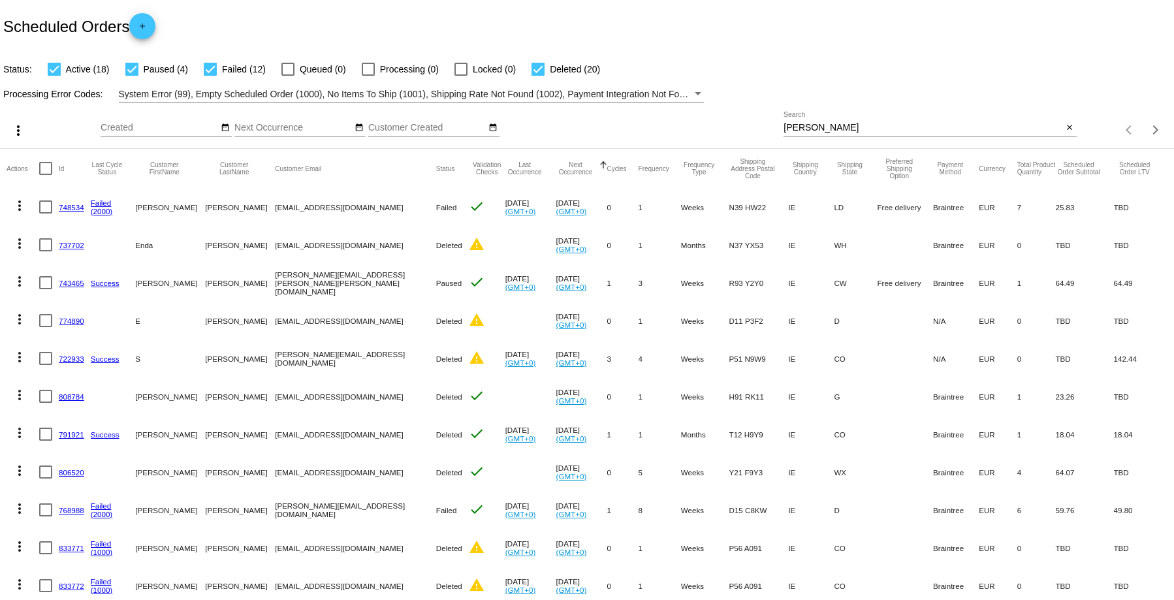
click at [72, 583] on link "833772" at bounding box center [71, 586] width 25 height 8
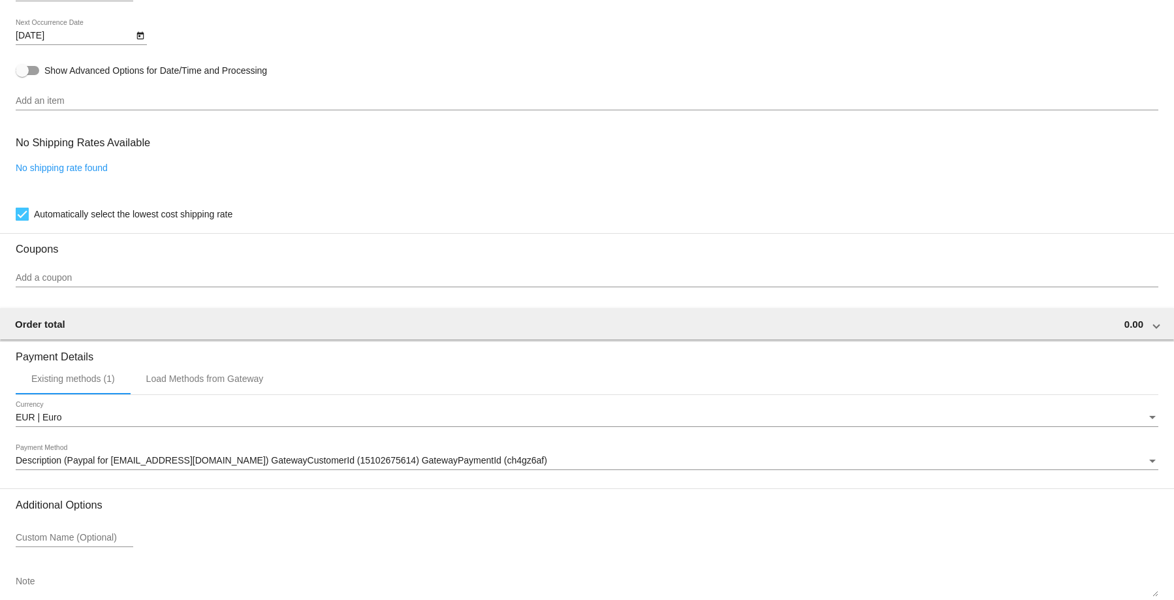
scroll to position [921, 0]
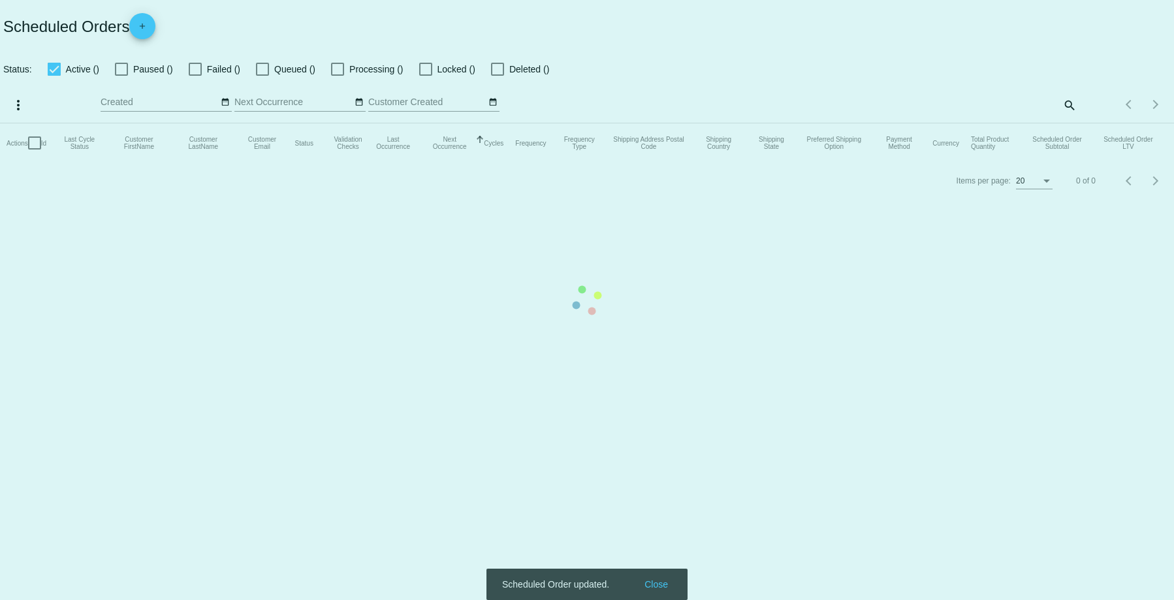
checkbox input "true"
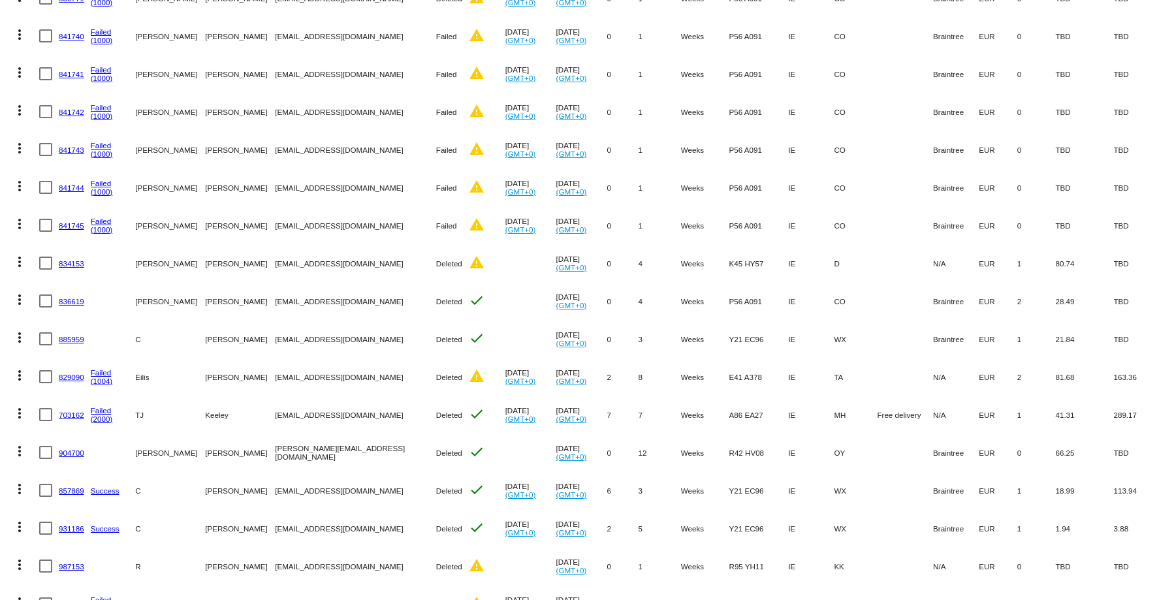
scroll to position [770, 0]
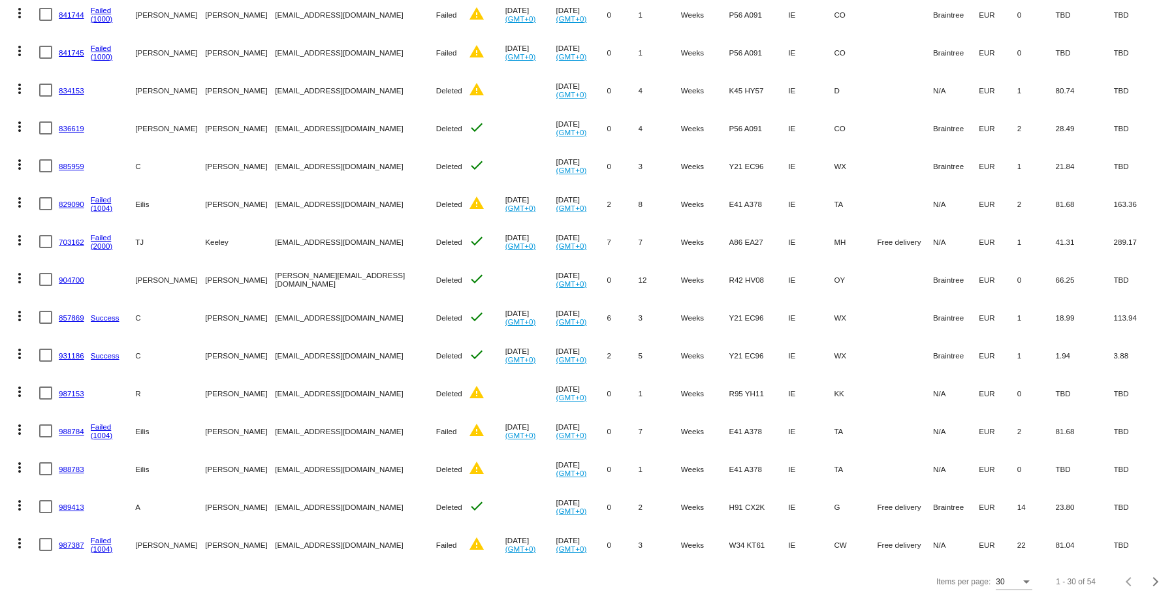
click at [66, 541] on link "987387" at bounding box center [71, 545] width 25 height 8
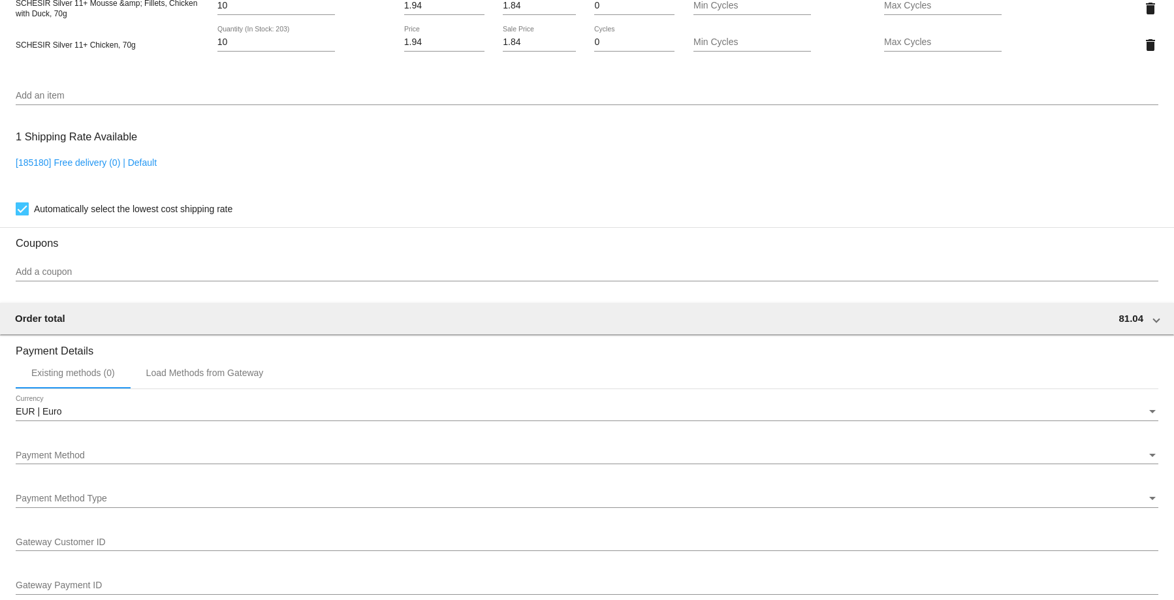
scroll to position [859, 0]
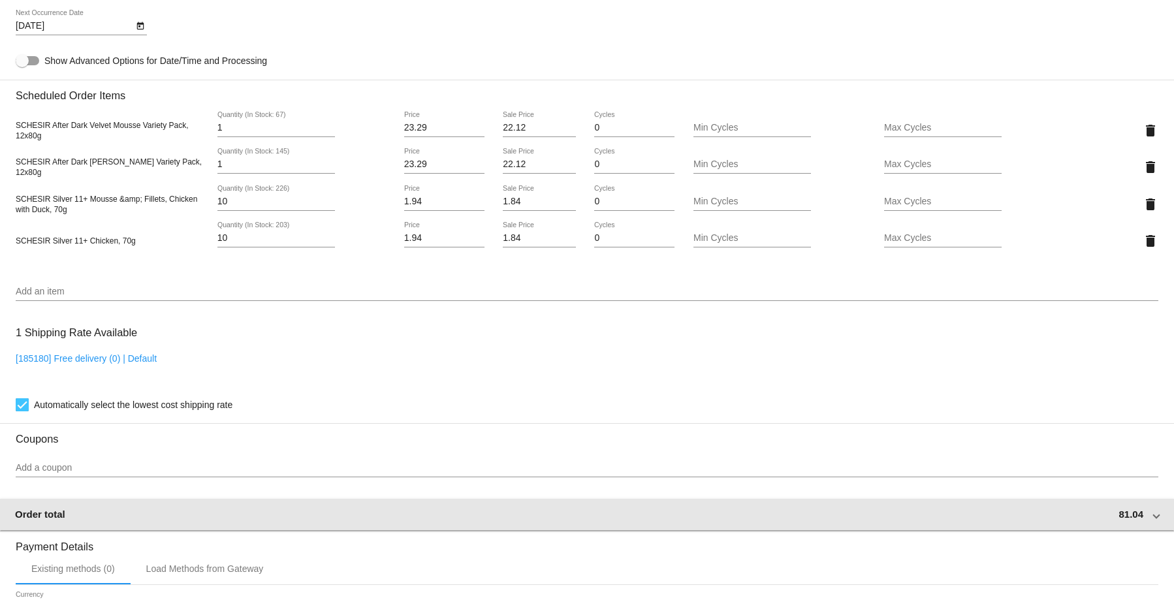
click at [1154, 513] on span at bounding box center [1156, 514] width 5 height 11
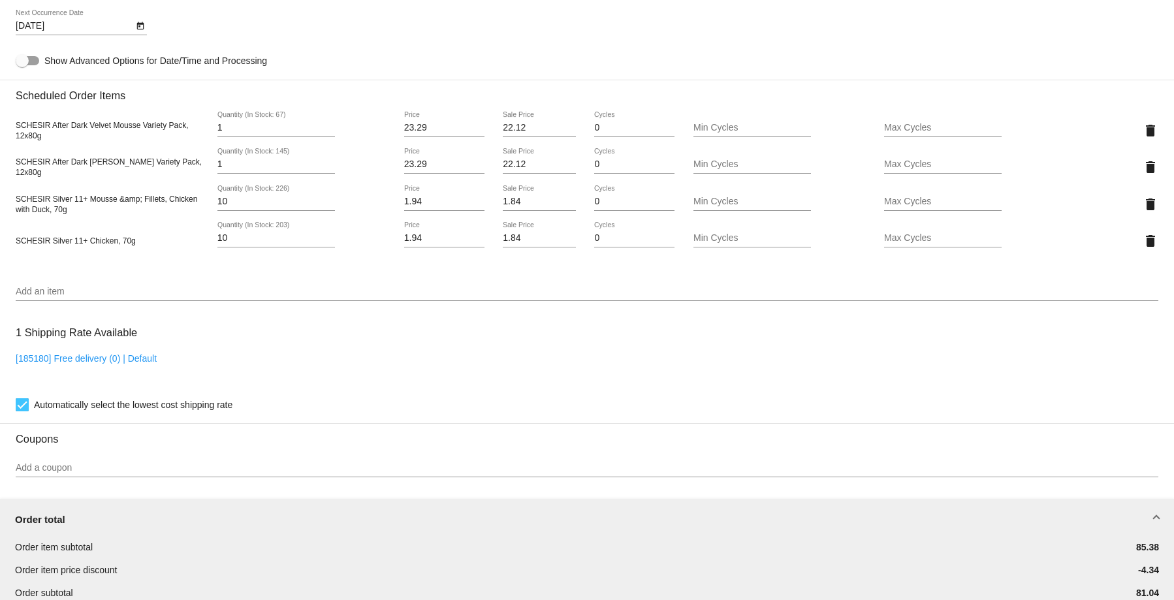
click at [423, 399] on div "Automatically select the lowest cost shipping rate" at bounding box center [587, 405] width 1142 height 16
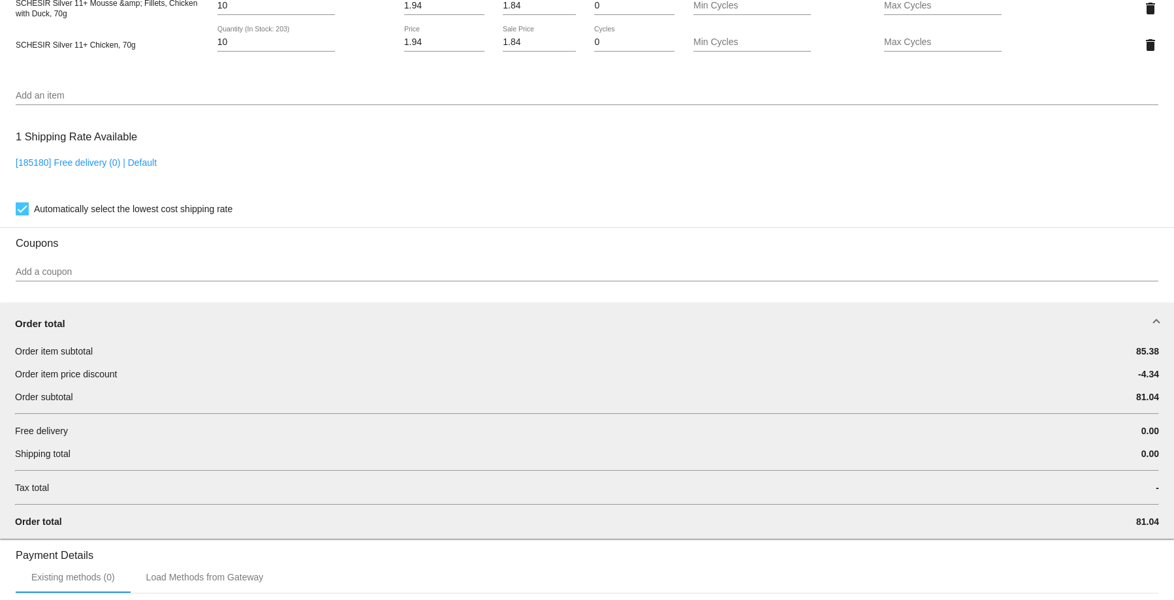
scroll to position [1316, 0]
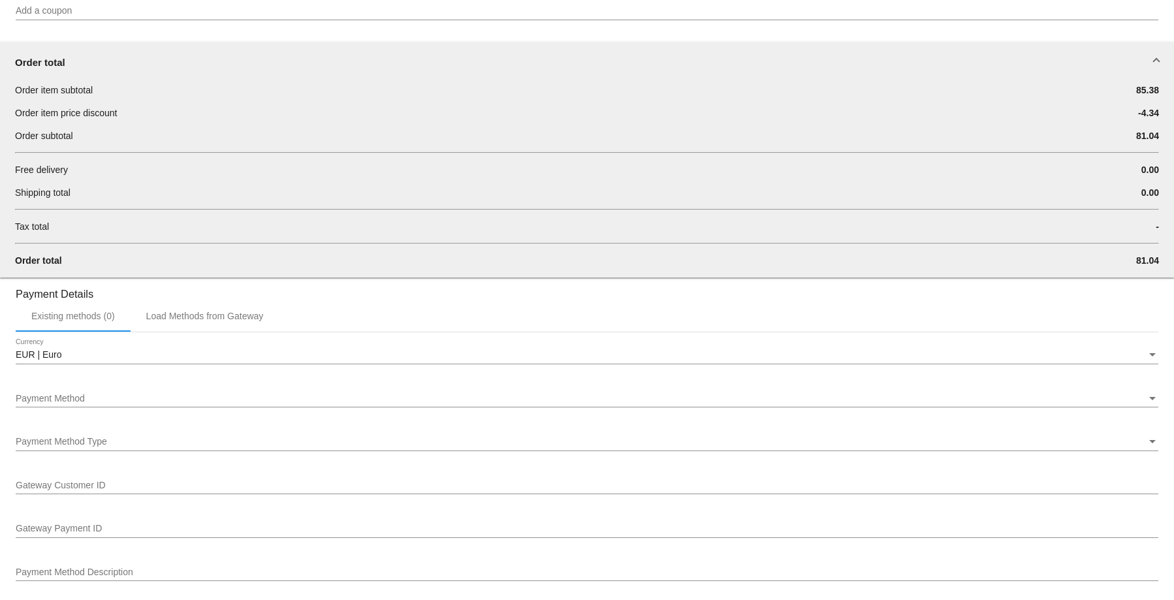
click at [122, 384] on div "Payment Method Payment Method" at bounding box center [587, 394] width 1142 height 25
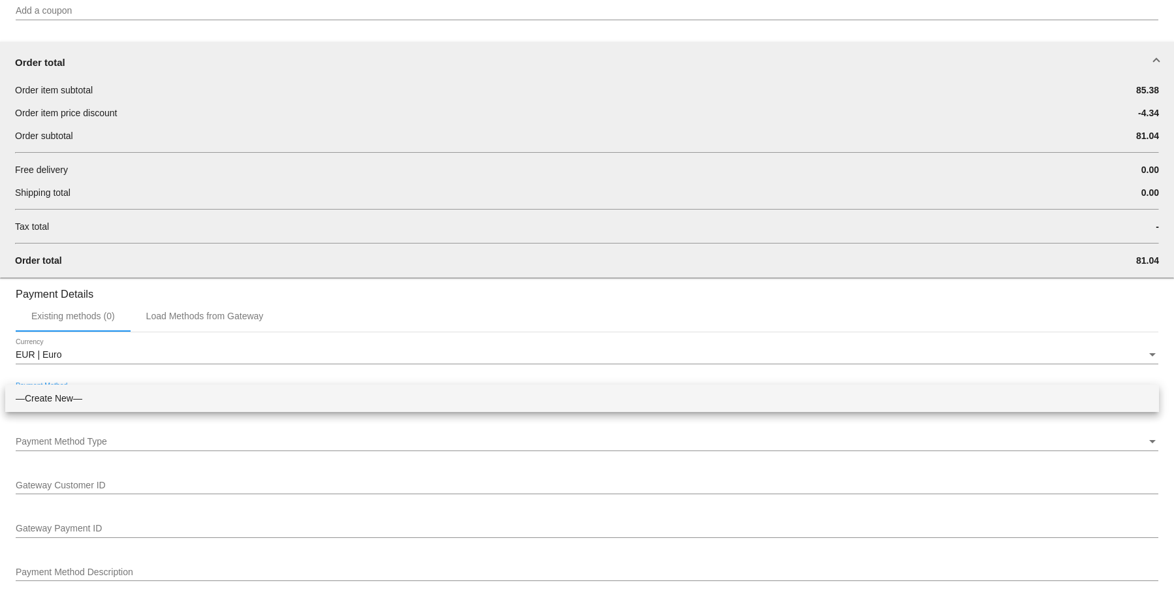
click at [119, 396] on span "—Create New—" at bounding box center [582, 398] width 1133 height 27
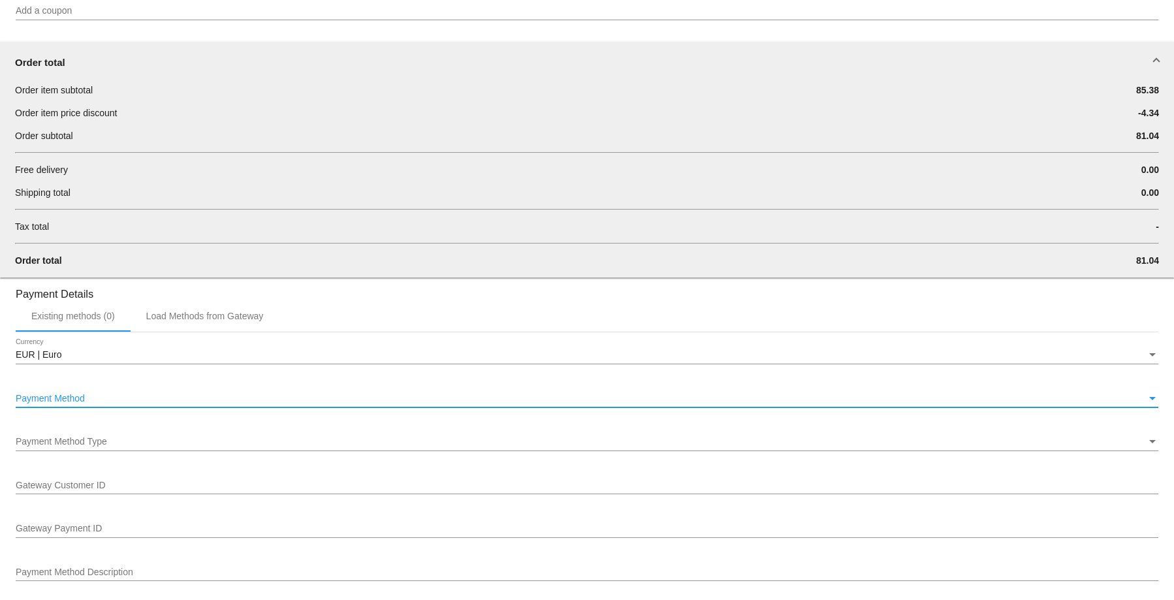
click at [119, 396] on div "Payment Method" at bounding box center [581, 399] width 1131 height 10
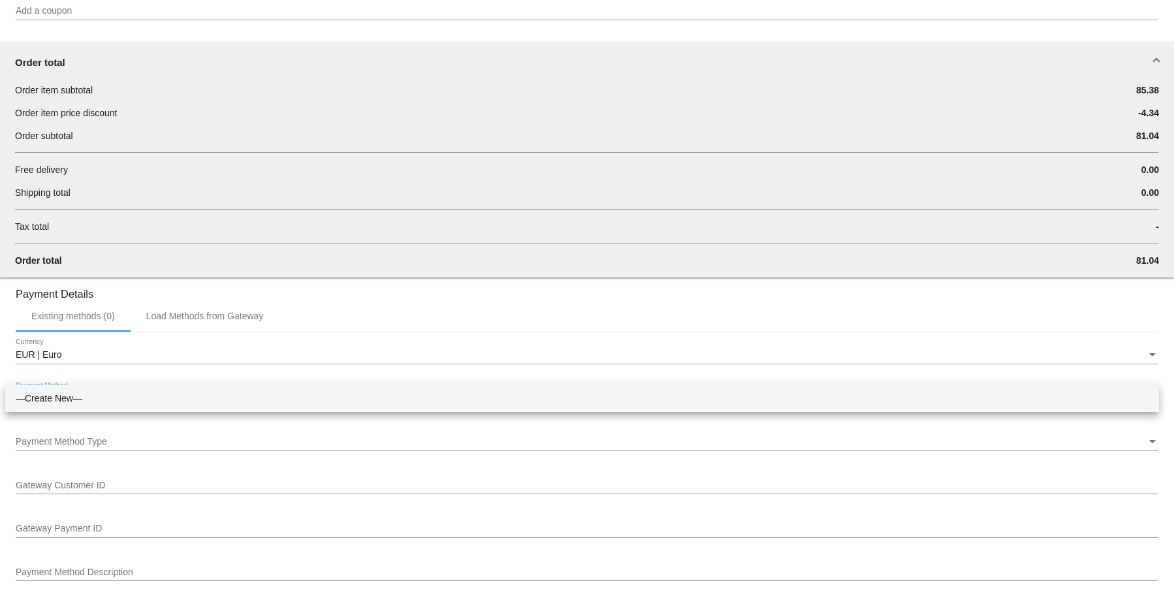
click at [119, 396] on span "—Create New—" at bounding box center [582, 398] width 1133 height 27
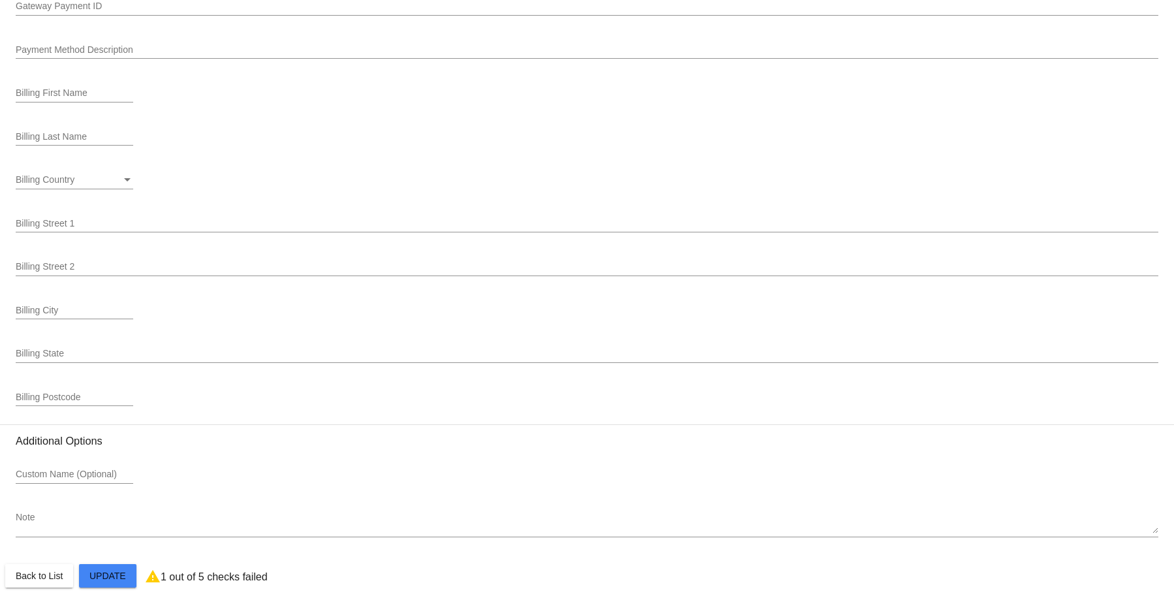
scroll to position [1846, 0]
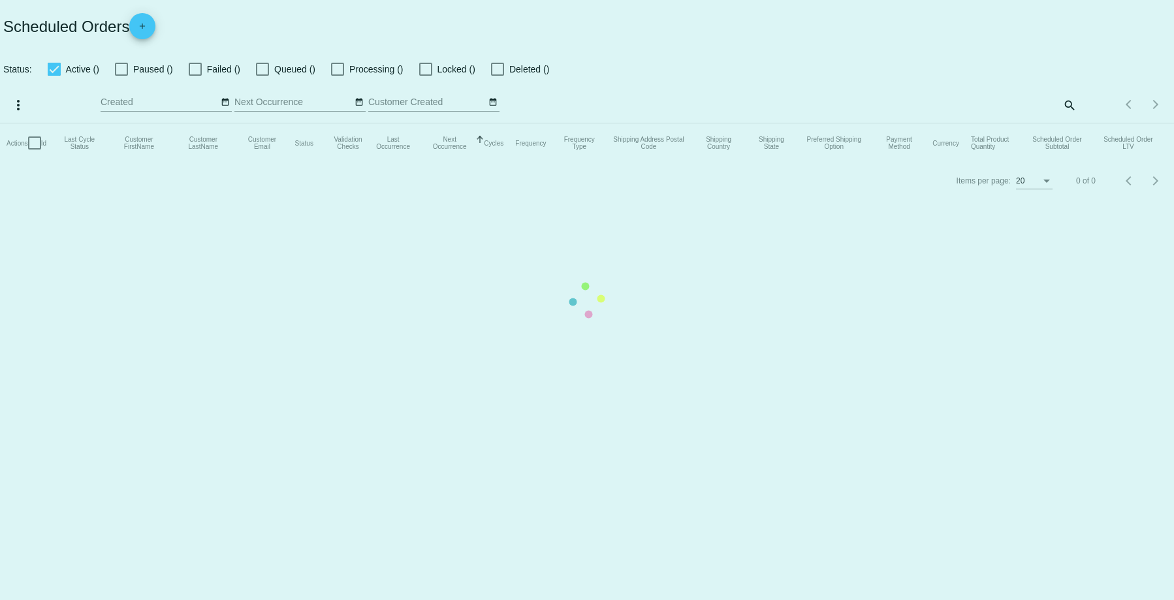
checkbox input "true"
